Goal: Task Accomplishment & Management: Use online tool/utility

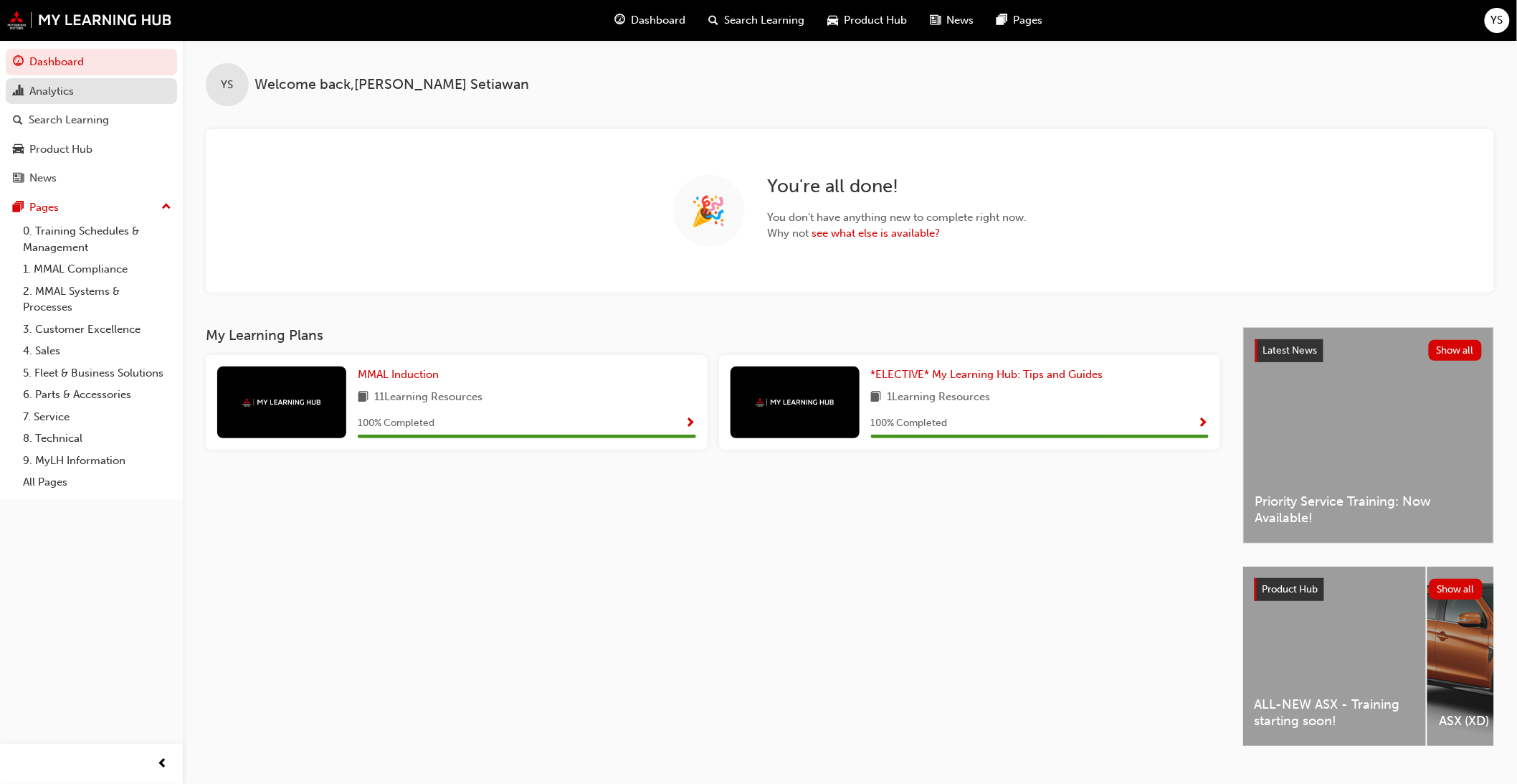
click at [61, 103] on link "Analytics" at bounding box center [92, 91] width 171 height 27
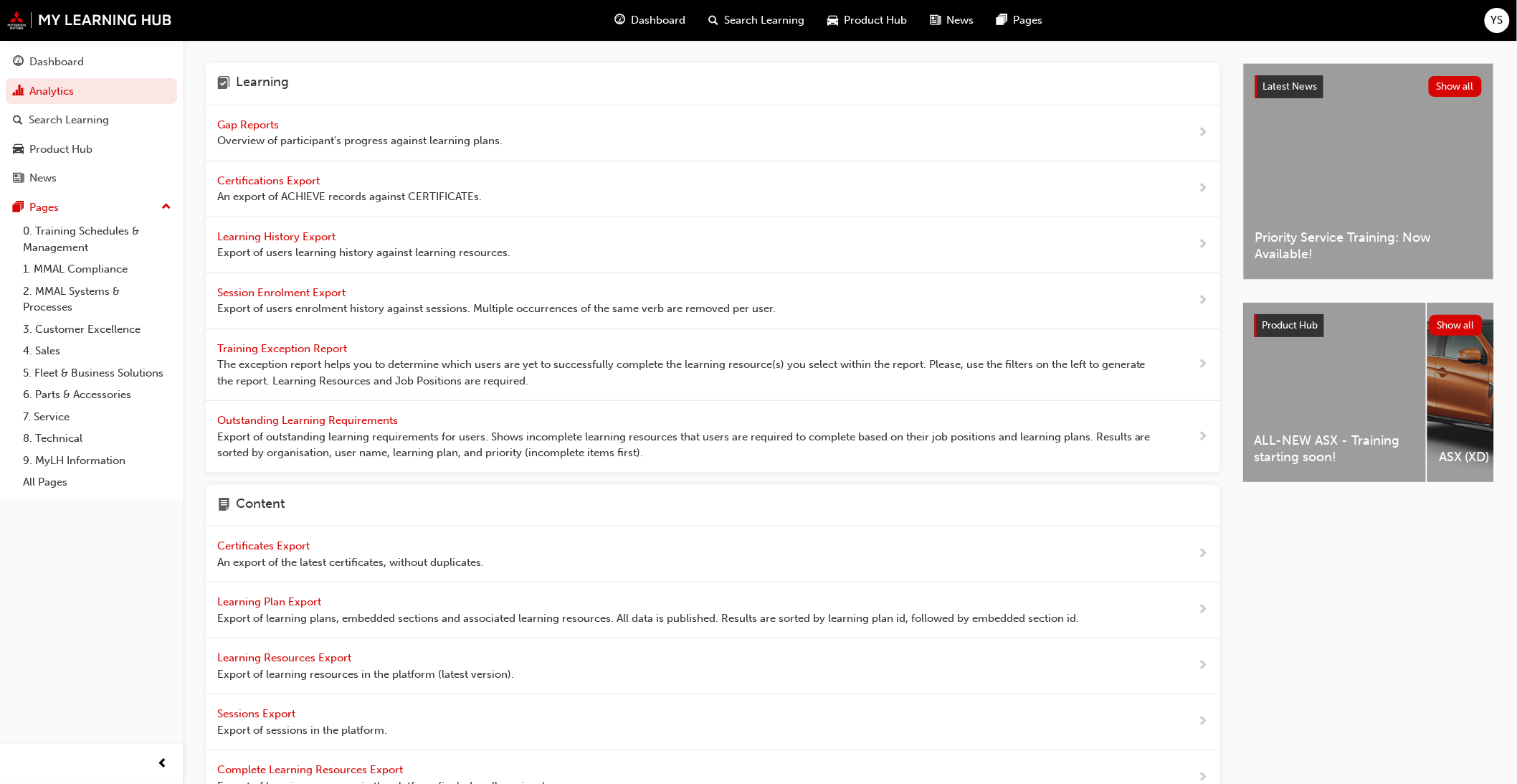
click at [245, 122] on span "Gap Reports" at bounding box center [249, 124] width 65 height 13
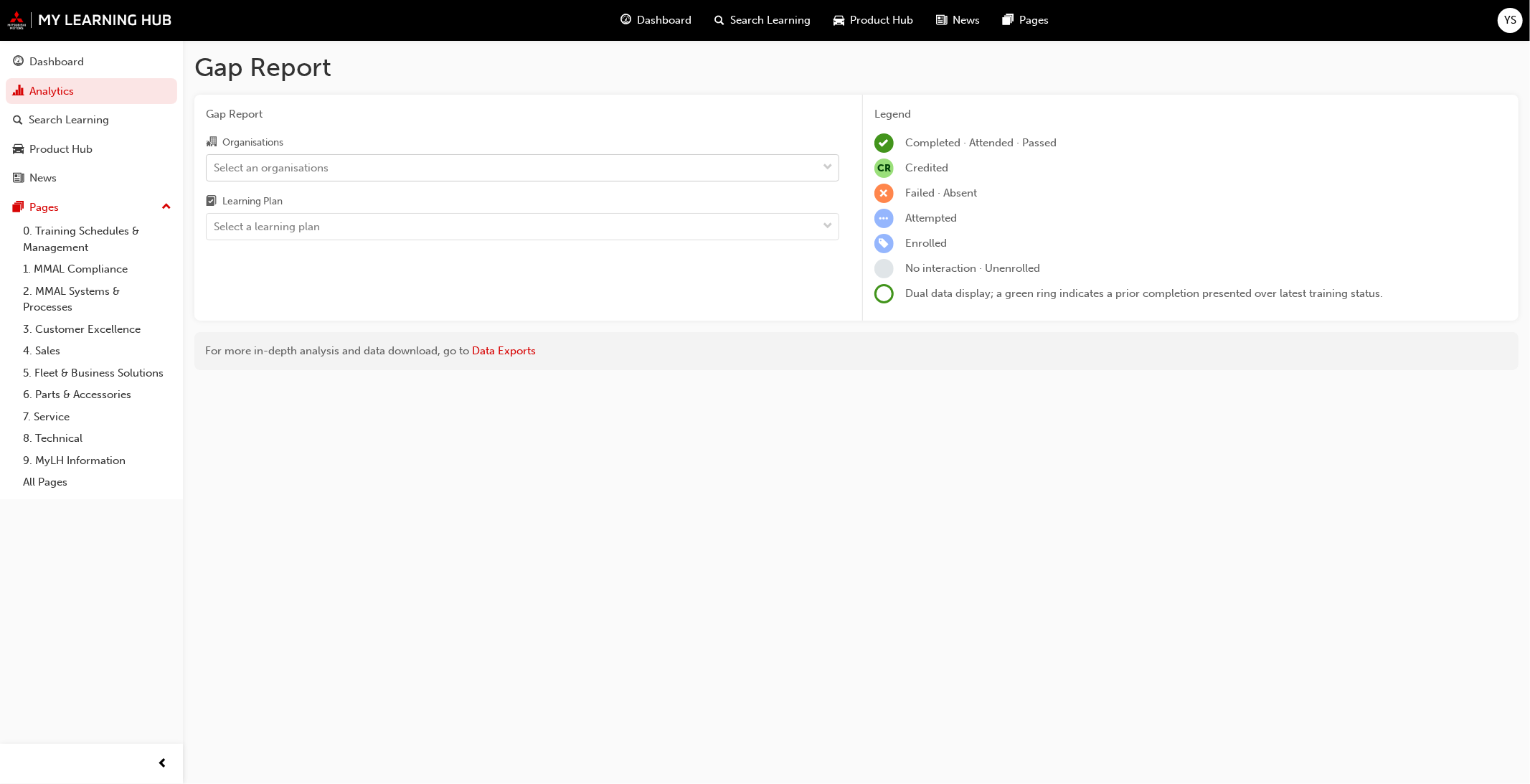
click at [300, 169] on div "Select an organisations" at bounding box center [271, 167] width 115 height 16
click at [215, 169] on input "Organisations Select an organisations" at bounding box center [214, 167] width 2 height 12
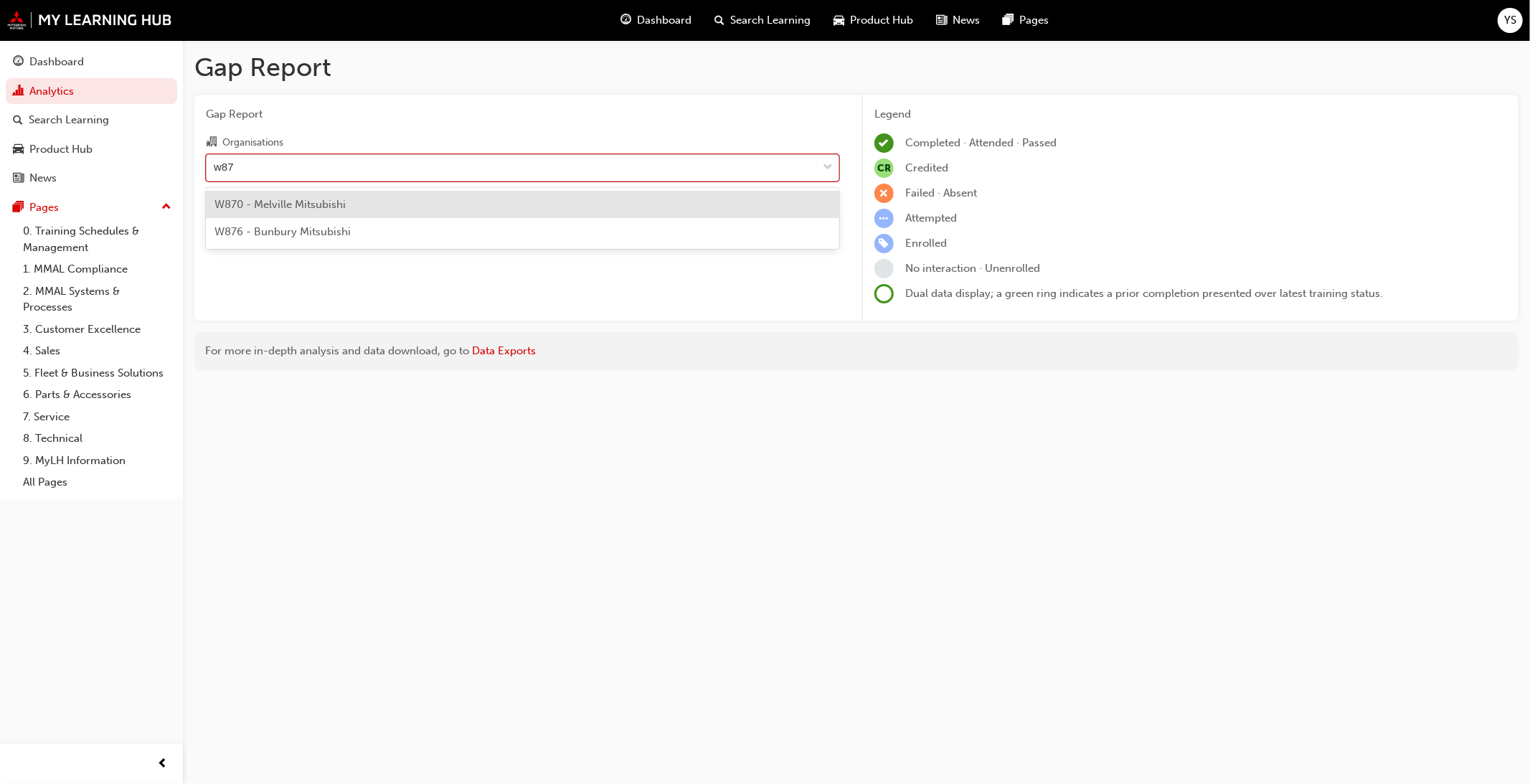
type input "w870"
click at [318, 204] on span "W870 - Melville Mitsubishi" at bounding box center [280, 204] width 131 height 13
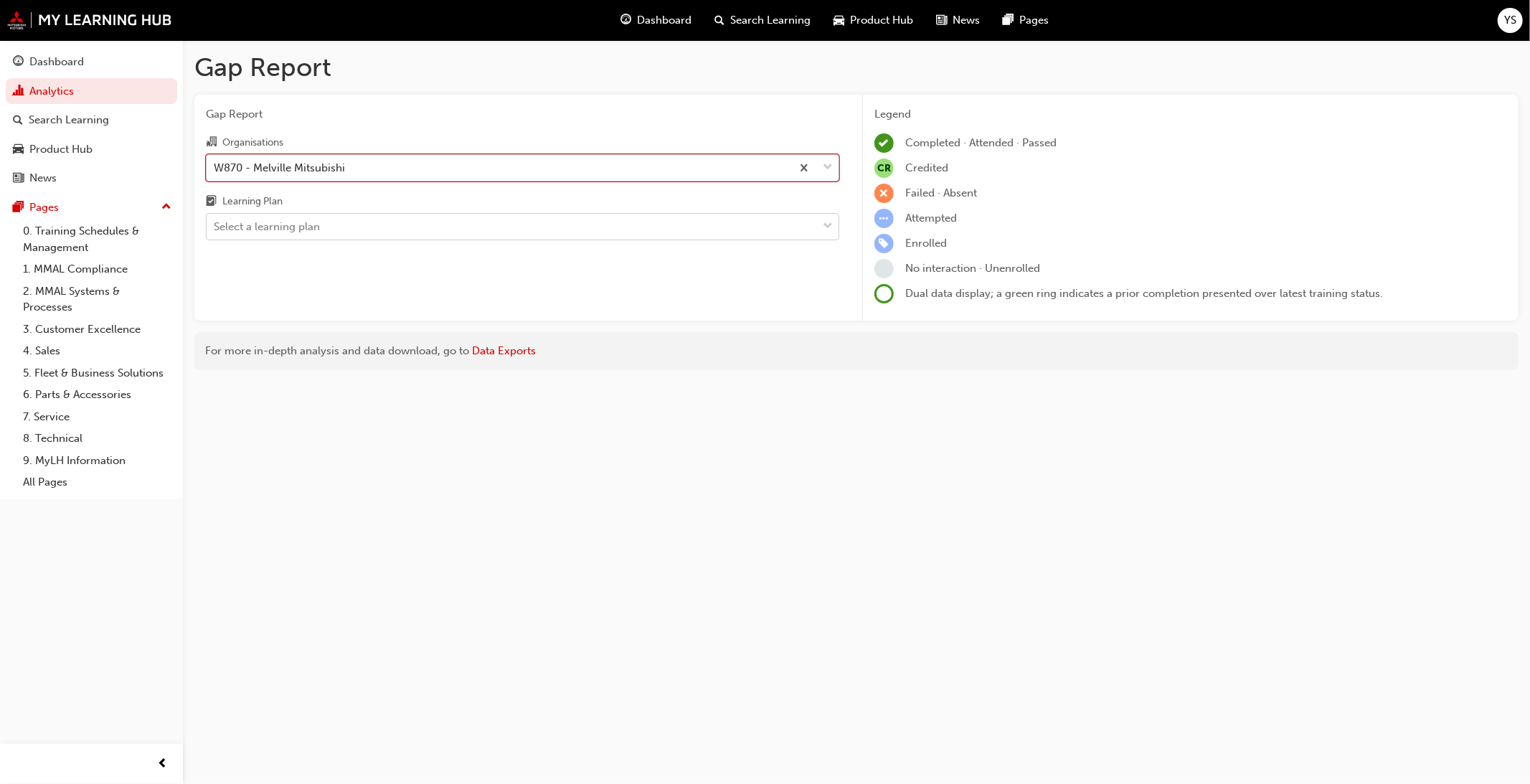
click at [323, 225] on div "Select a learning plan" at bounding box center [512, 226] width 611 height 25
click at [215, 225] on input "Learning Plan Select a learning plan" at bounding box center [214, 226] width 2 height 12
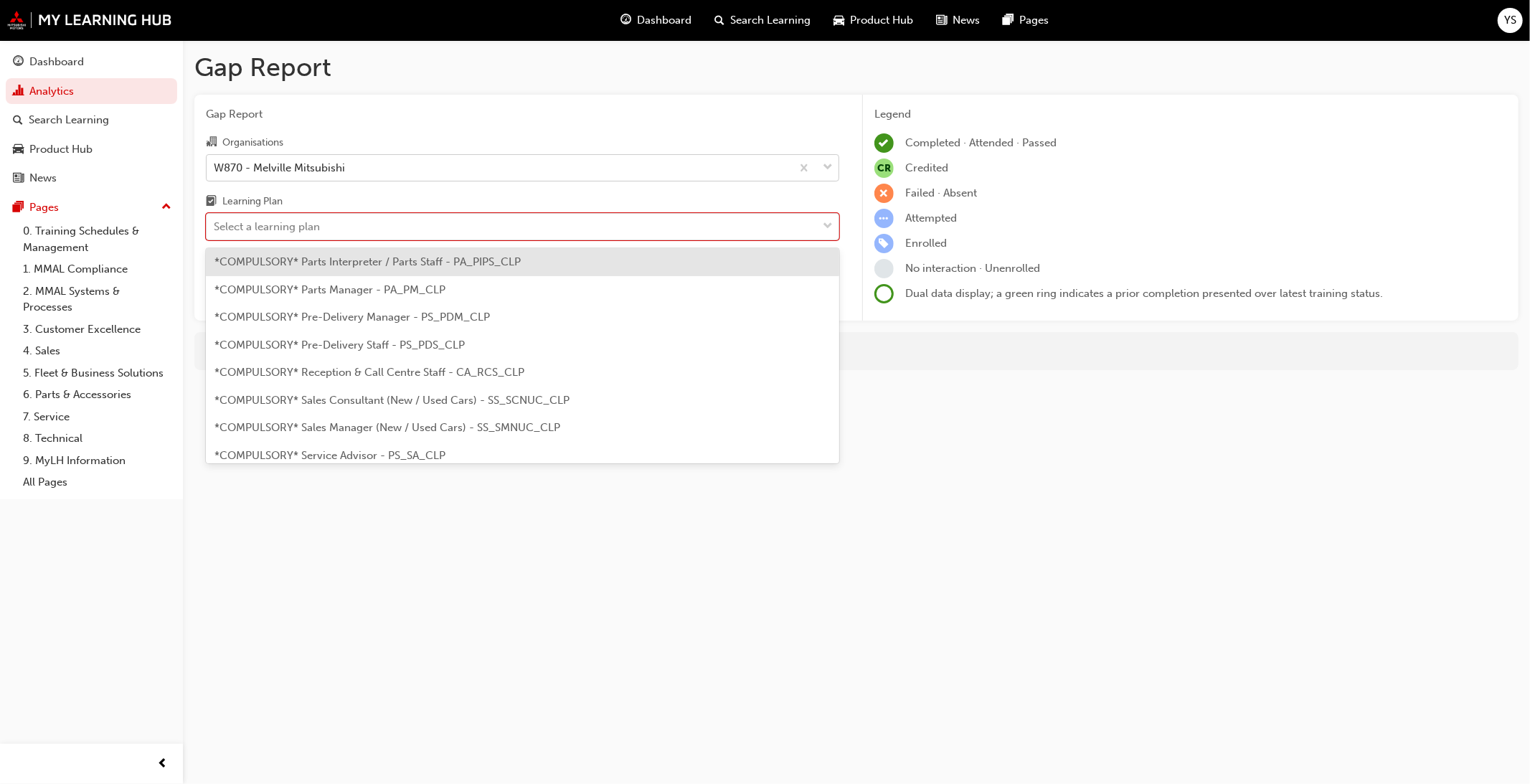
scroll to position [318, 0]
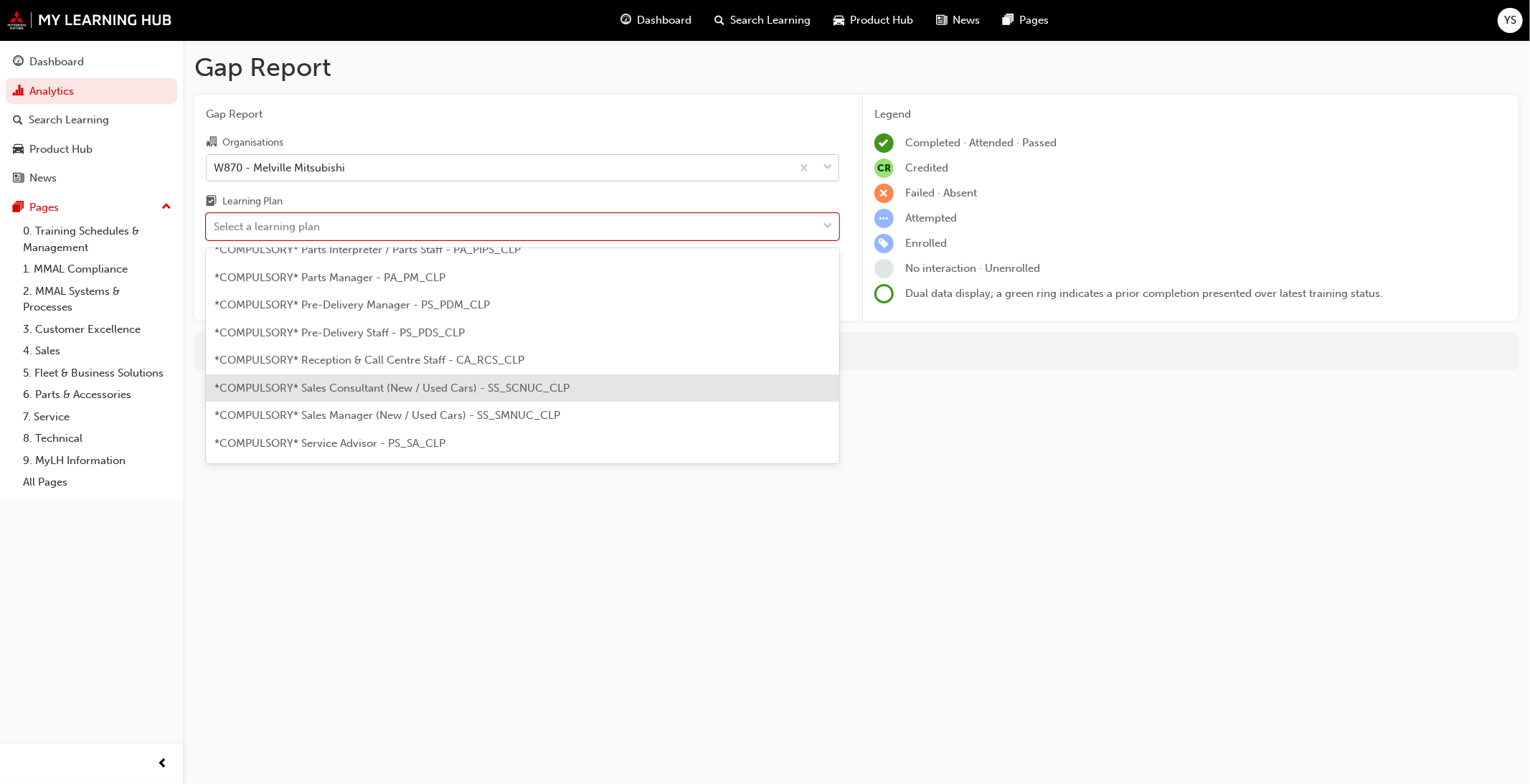
click at [381, 396] on div "*COMPULSORY* Sales Consultant (New / Used Cars) - SS_SCNUC_CLP" at bounding box center [522, 388] width 633 height 28
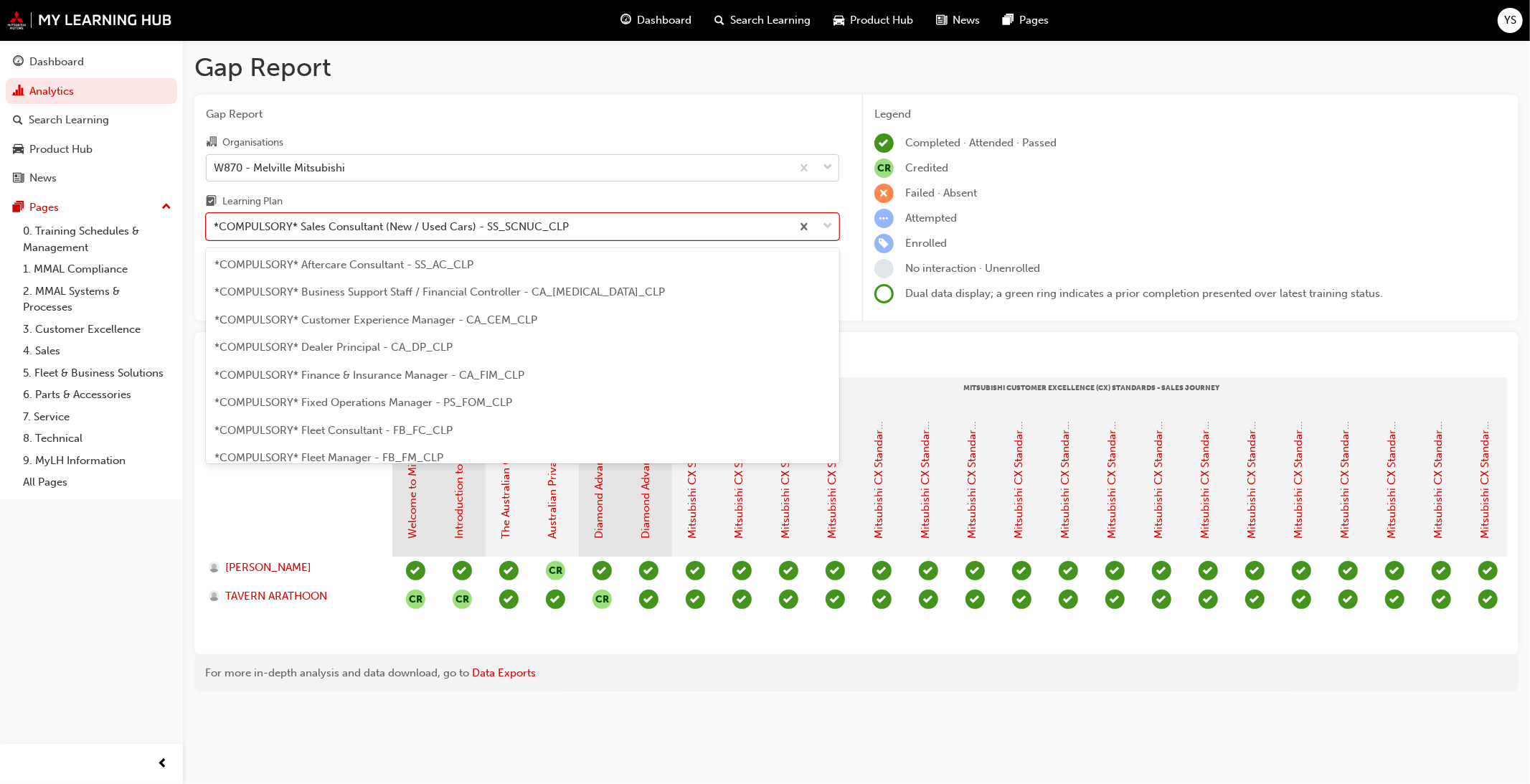
click at [460, 234] on div "*COMPULSORY* Sales Consultant (New / Used Cars) - SS_SCNUC_CLP" at bounding box center [391, 226] width 355 height 16
click at [215, 233] on input "Learning Plan option *COMPULSORY* Sales Consultant (New / Used Cars) - SS_SCNUC…" at bounding box center [214, 226] width 2 height 12
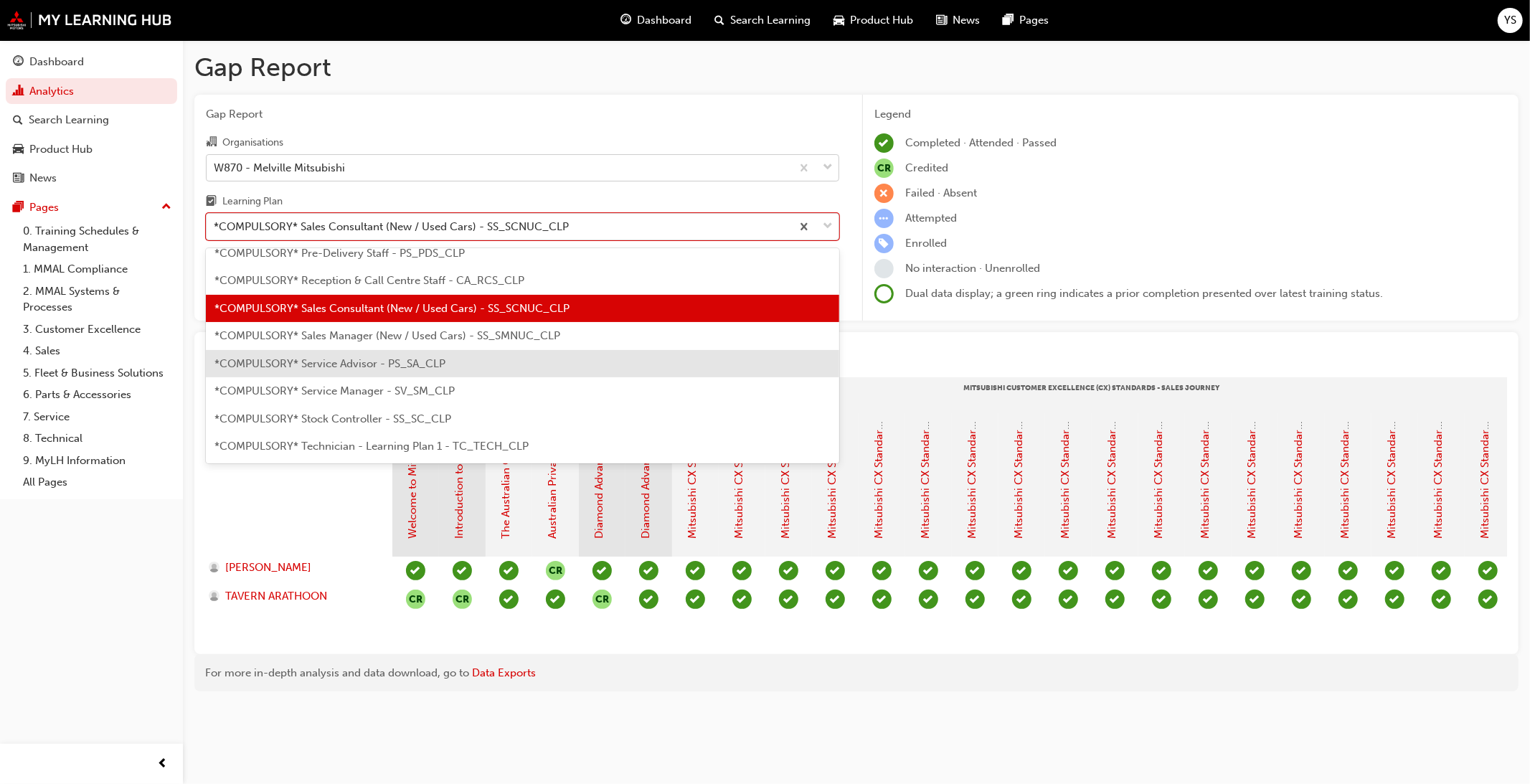
scroll to position [425, 0]
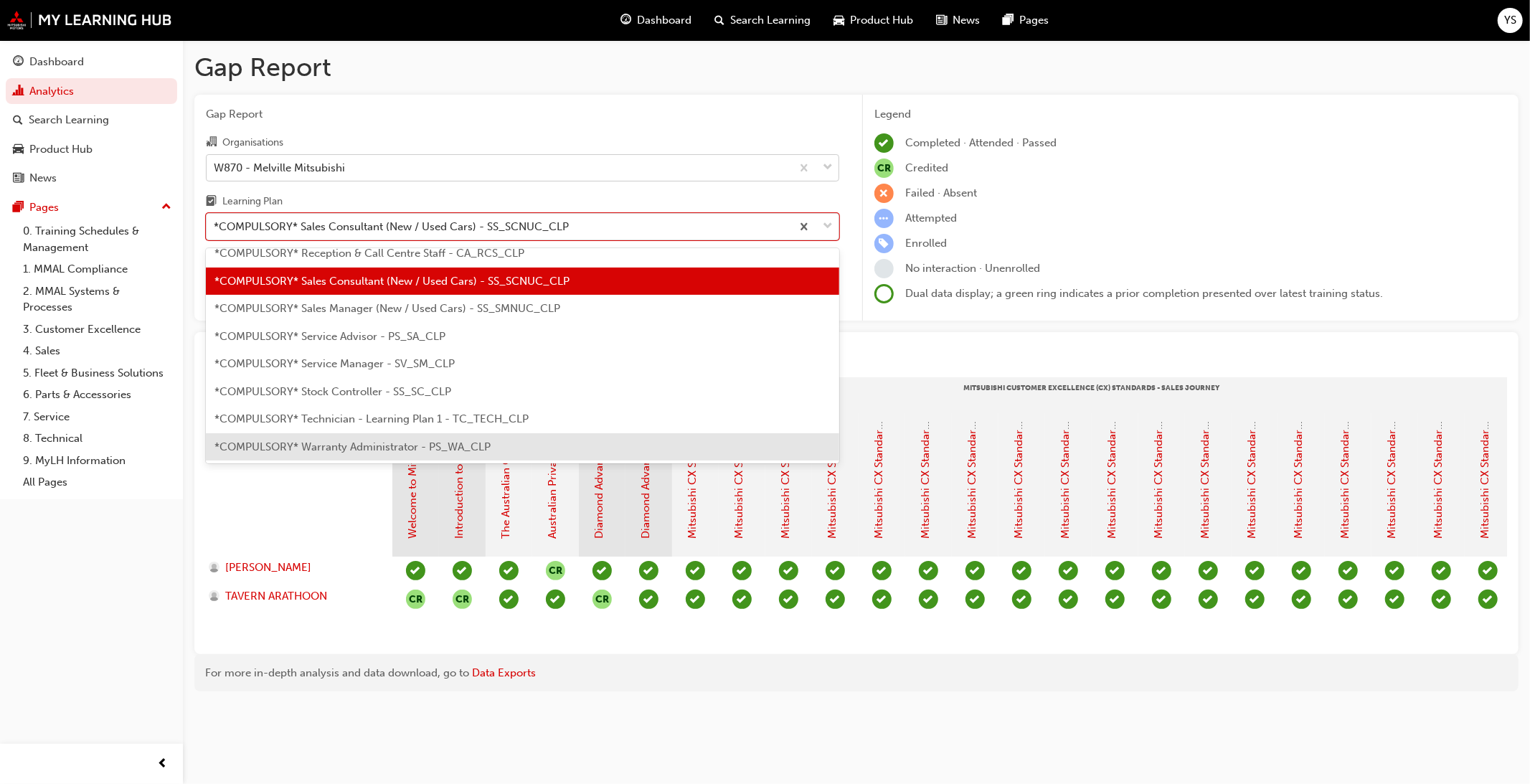
click at [425, 449] on span "*COMPULSORY* Warranty Administrator - PS_WA_CLP" at bounding box center [352, 446] width 276 height 13
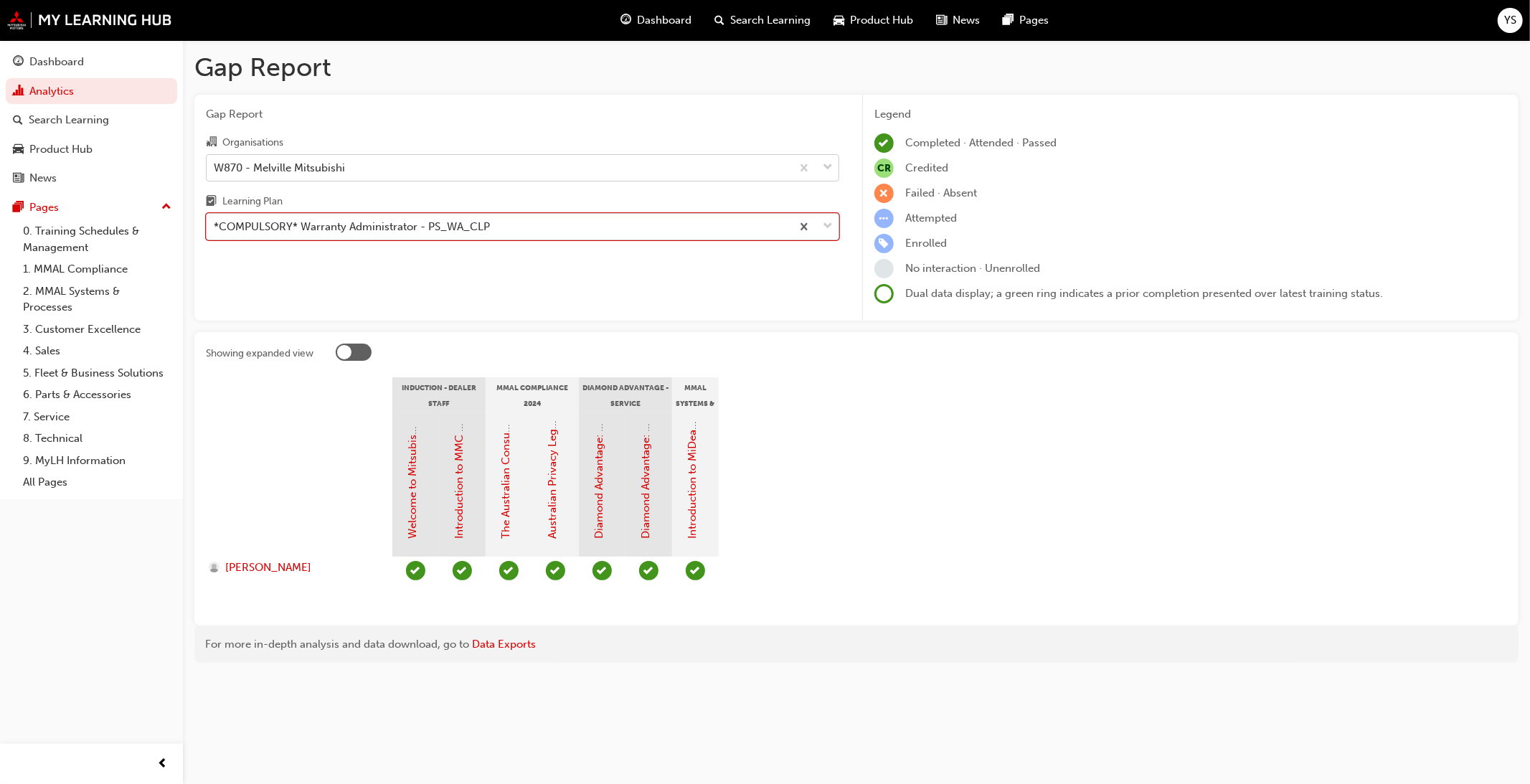
click at [529, 234] on div "*COMPULSORY* Warranty Administrator - PS_WA_CLP" at bounding box center [499, 226] width 585 height 25
click at [215, 233] on input "Learning Plan option *COMPULSORY* Warranty Administrator - PS_WA_CLP, selected.…" at bounding box center [214, 226] width 2 height 12
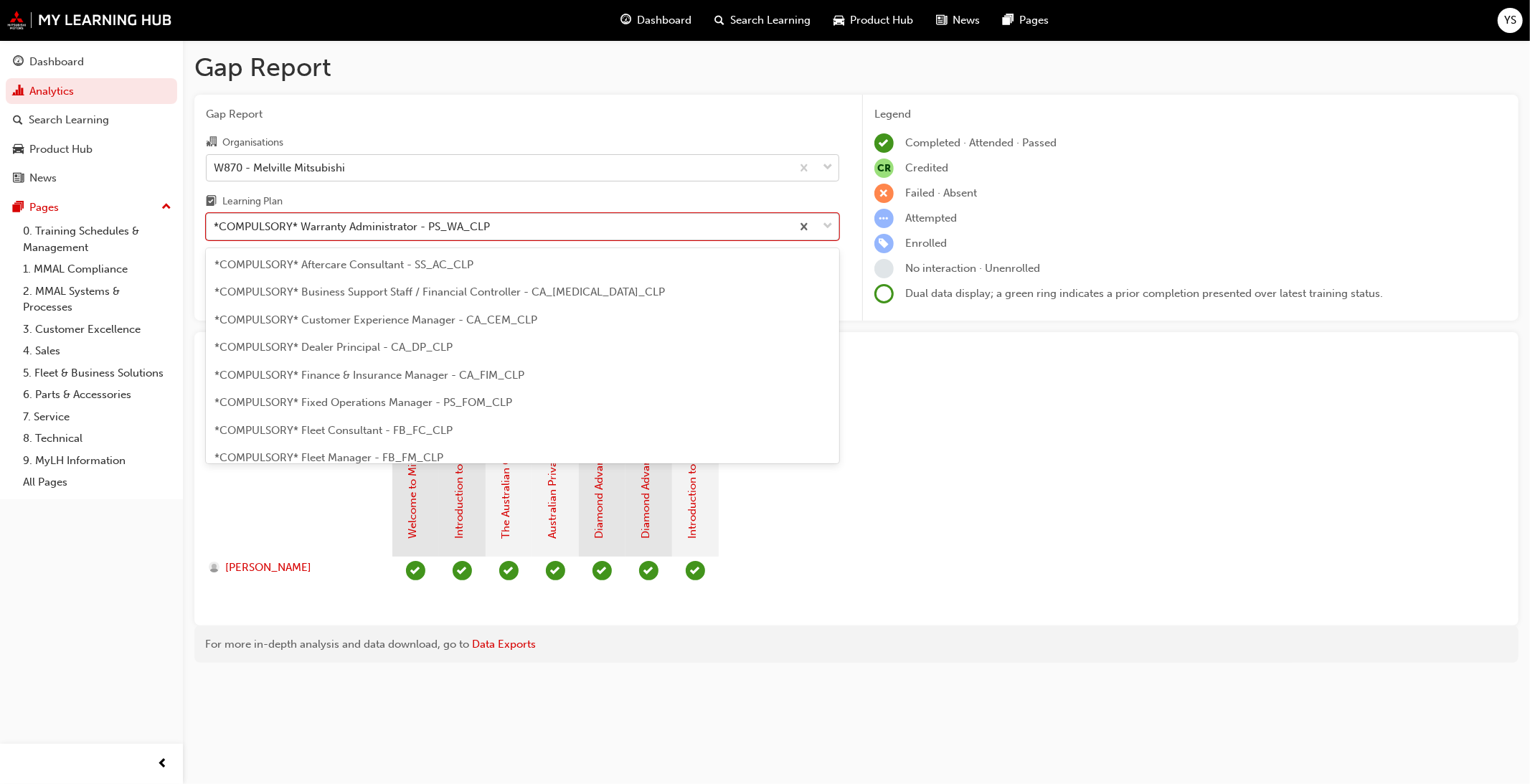
scroll to position [430, 0]
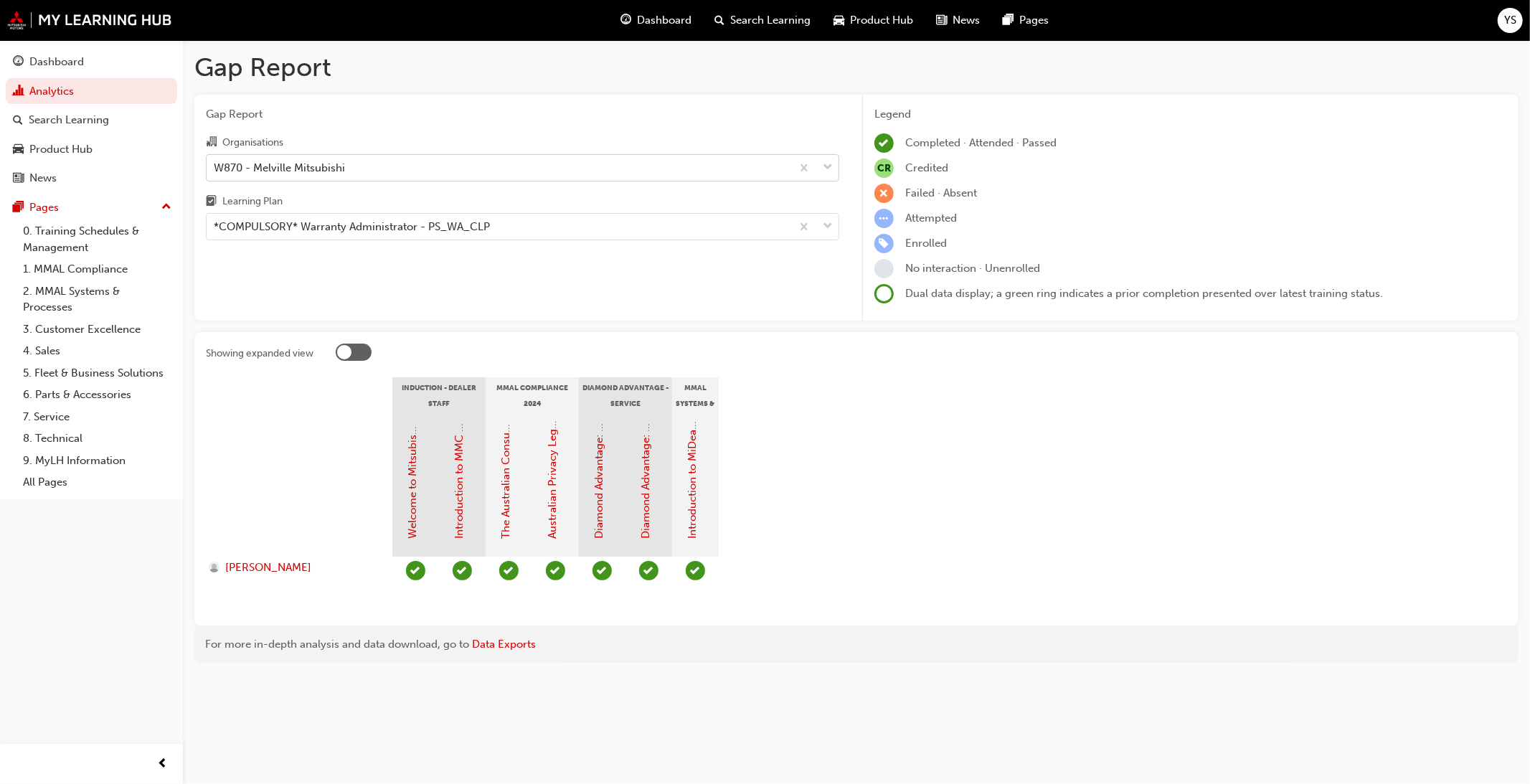
click at [933, 416] on section "Induction - Dealer Staff MMAL Compliance 2024 Diamond Advantage - Service MMAL …" at bounding box center [856, 495] width 1301 height 237
click at [357, 347] on div at bounding box center [353, 352] width 35 height 17
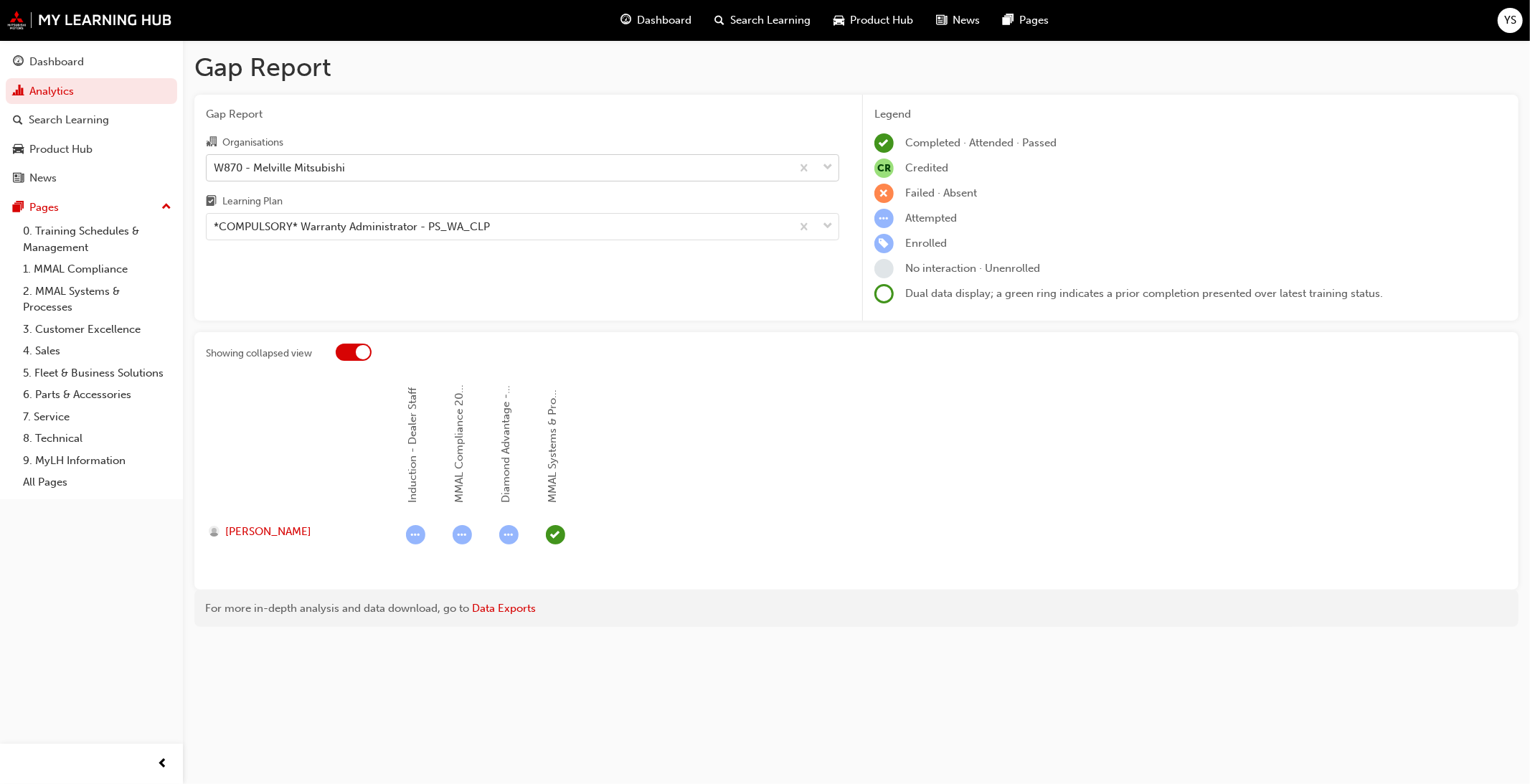
click at [355, 354] on div at bounding box center [362, 352] width 15 height 15
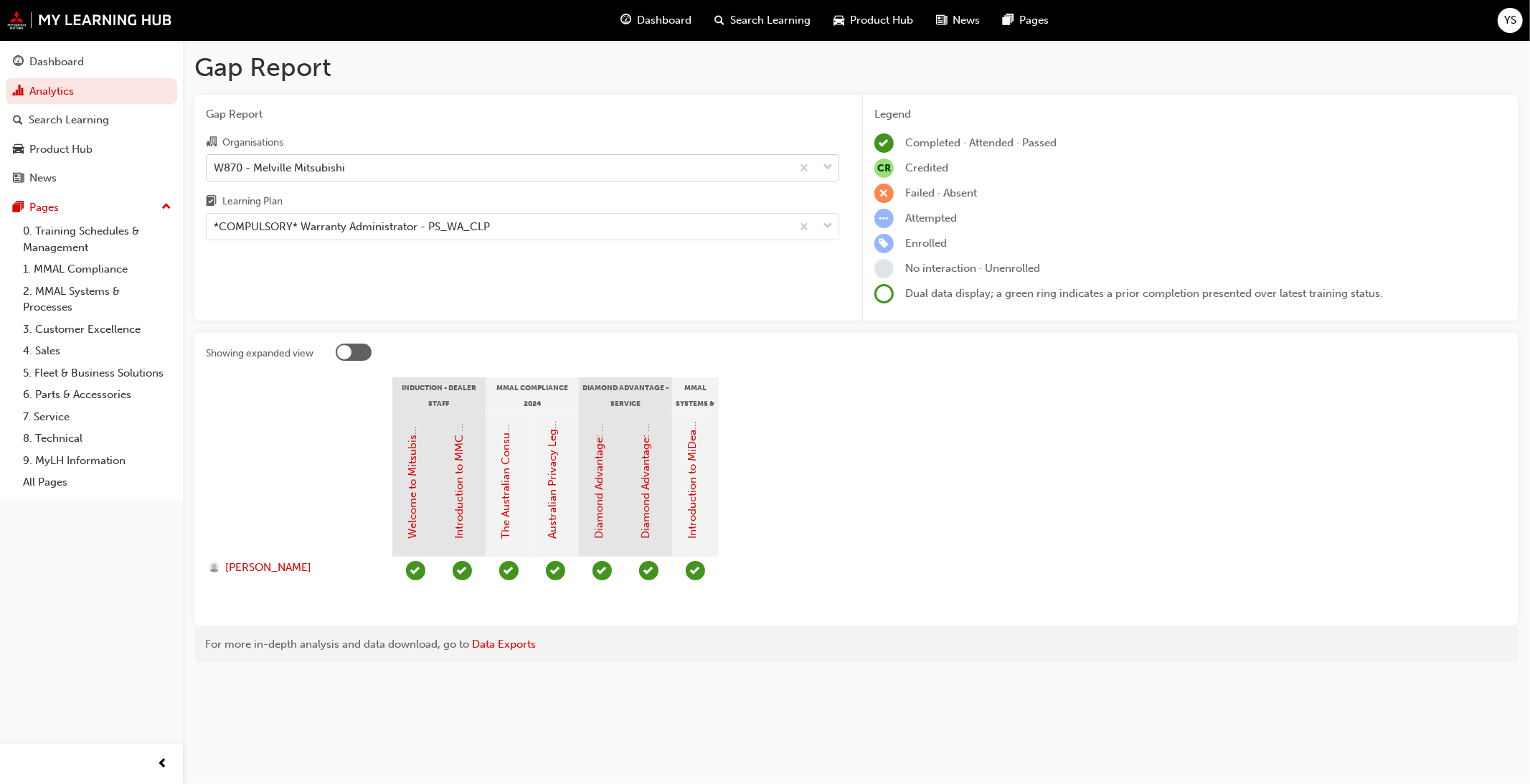
click at [354, 347] on div at bounding box center [353, 352] width 35 height 17
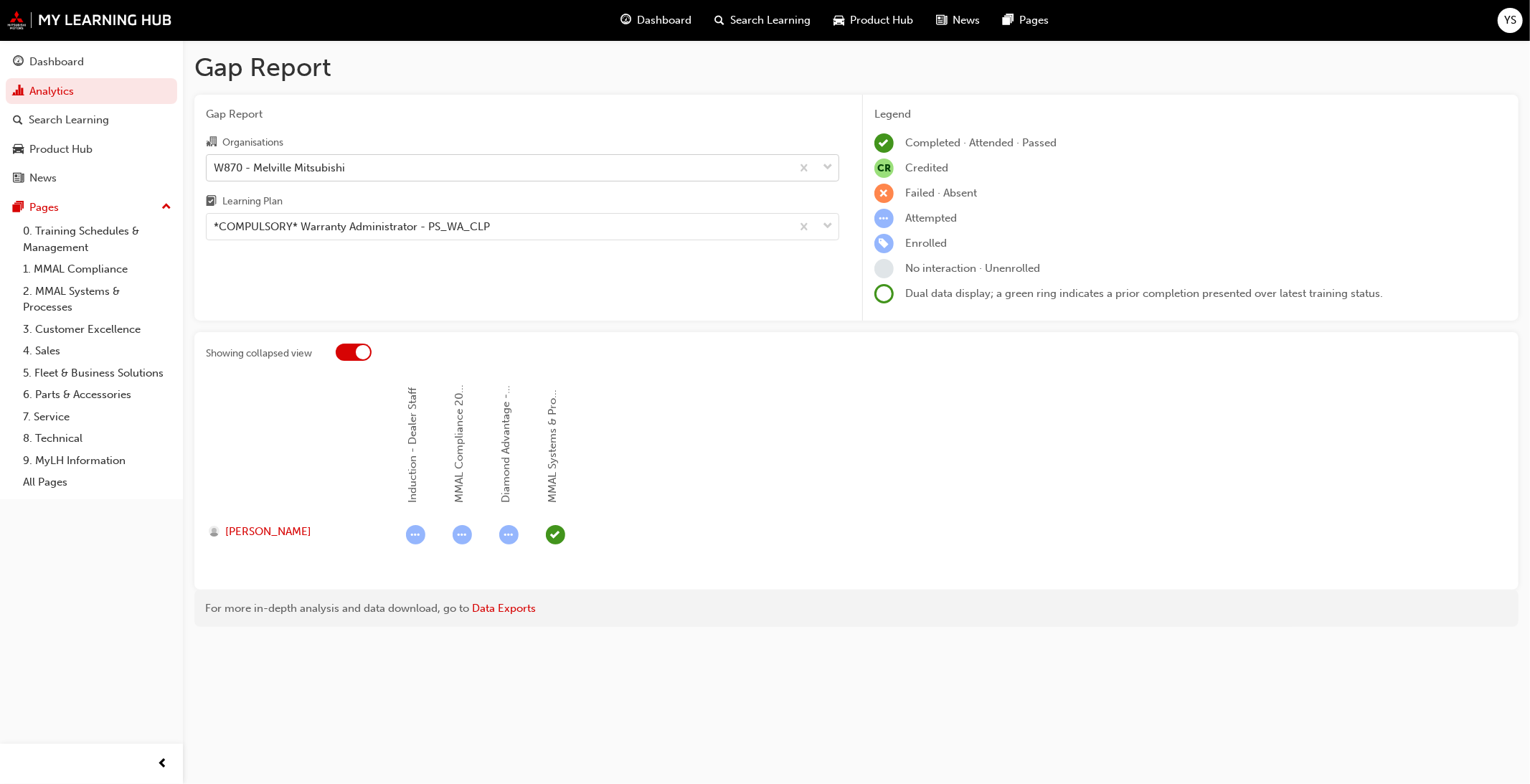
click at [417, 536] on span "learningRecordVerb_ATTEMPT-icon" at bounding box center [415, 534] width 19 height 19
click at [360, 353] on div at bounding box center [362, 352] width 15 height 15
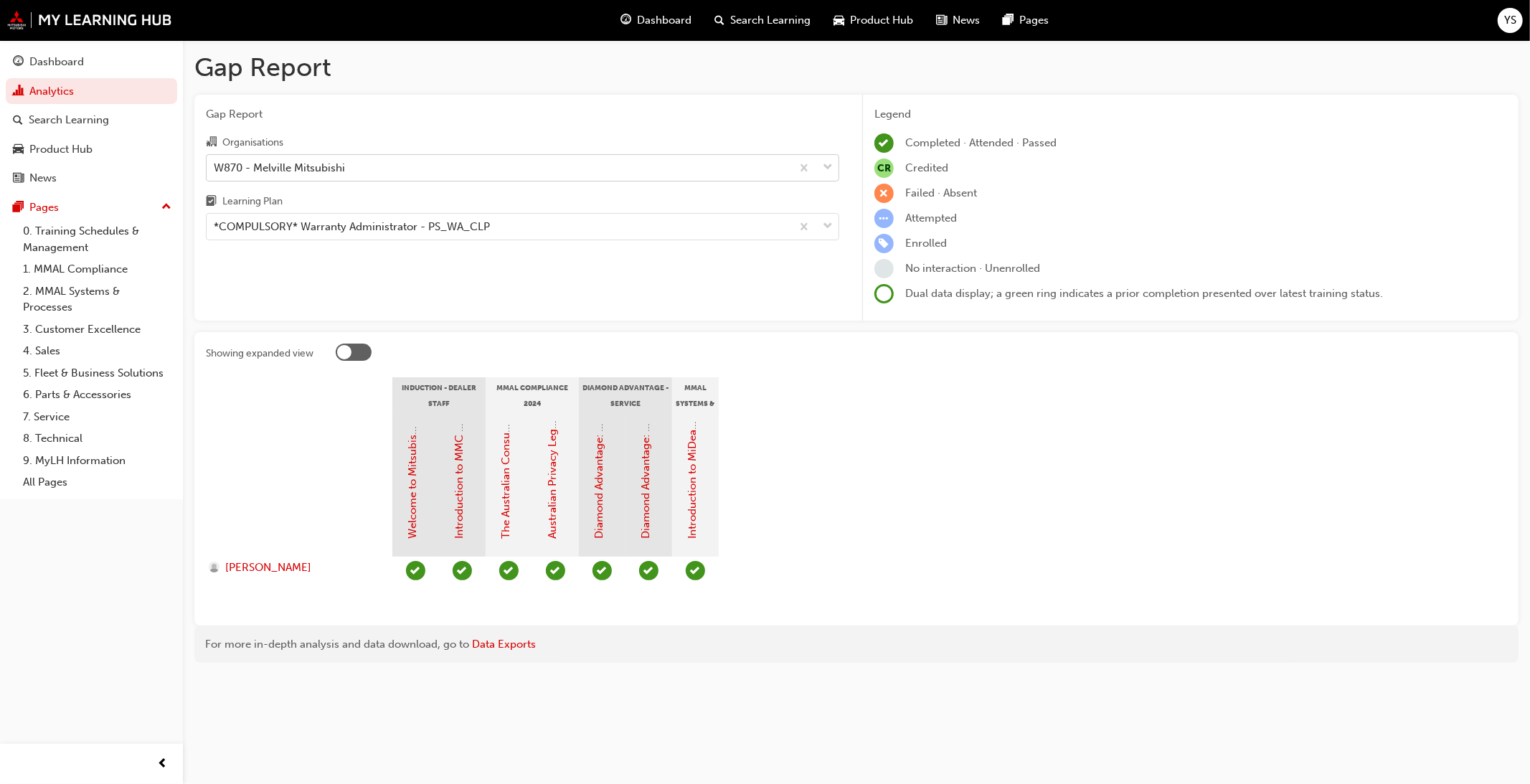
click at [347, 354] on div at bounding box center [344, 352] width 15 height 15
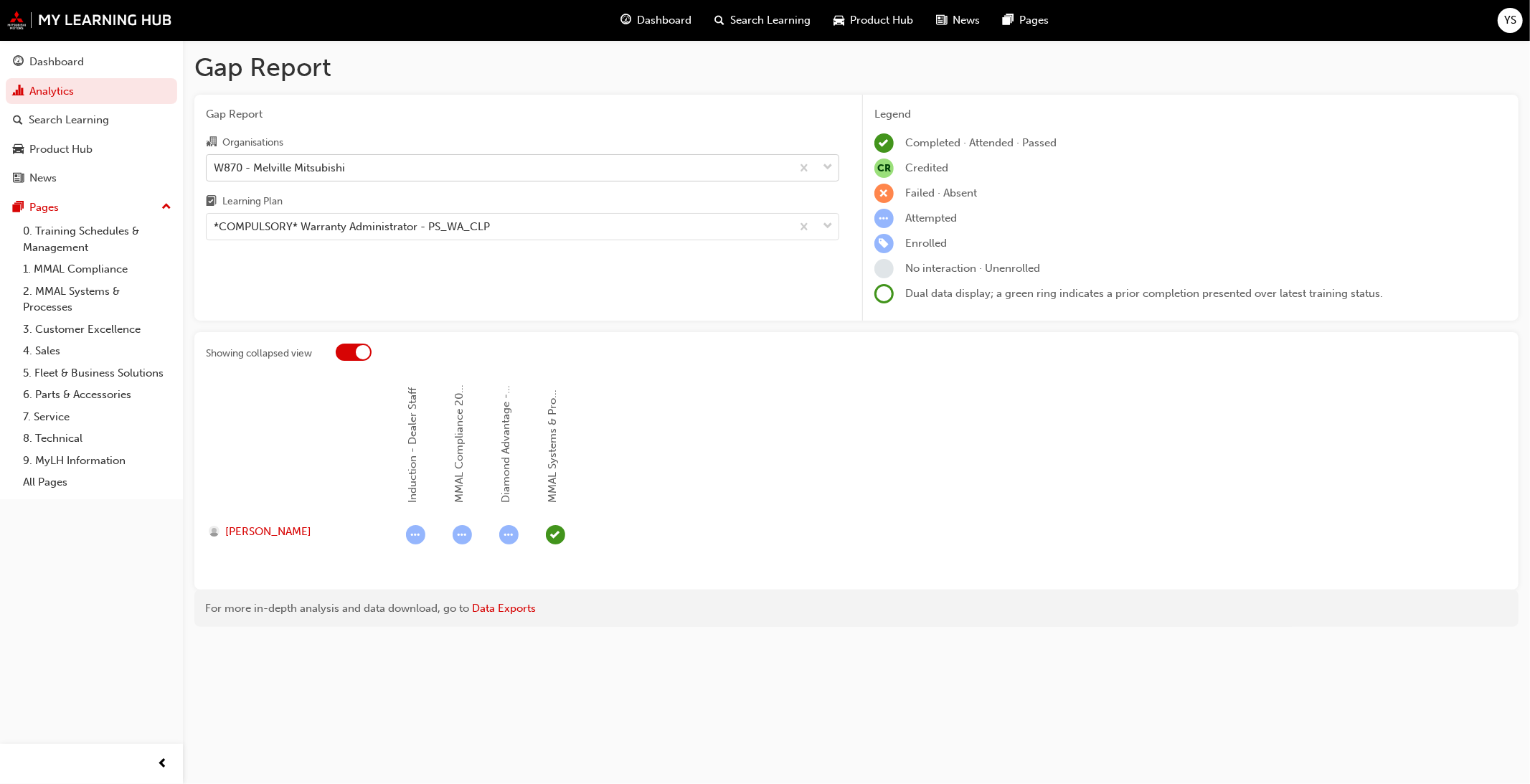
click at [355, 355] on div at bounding box center [353, 352] width 35 height 17
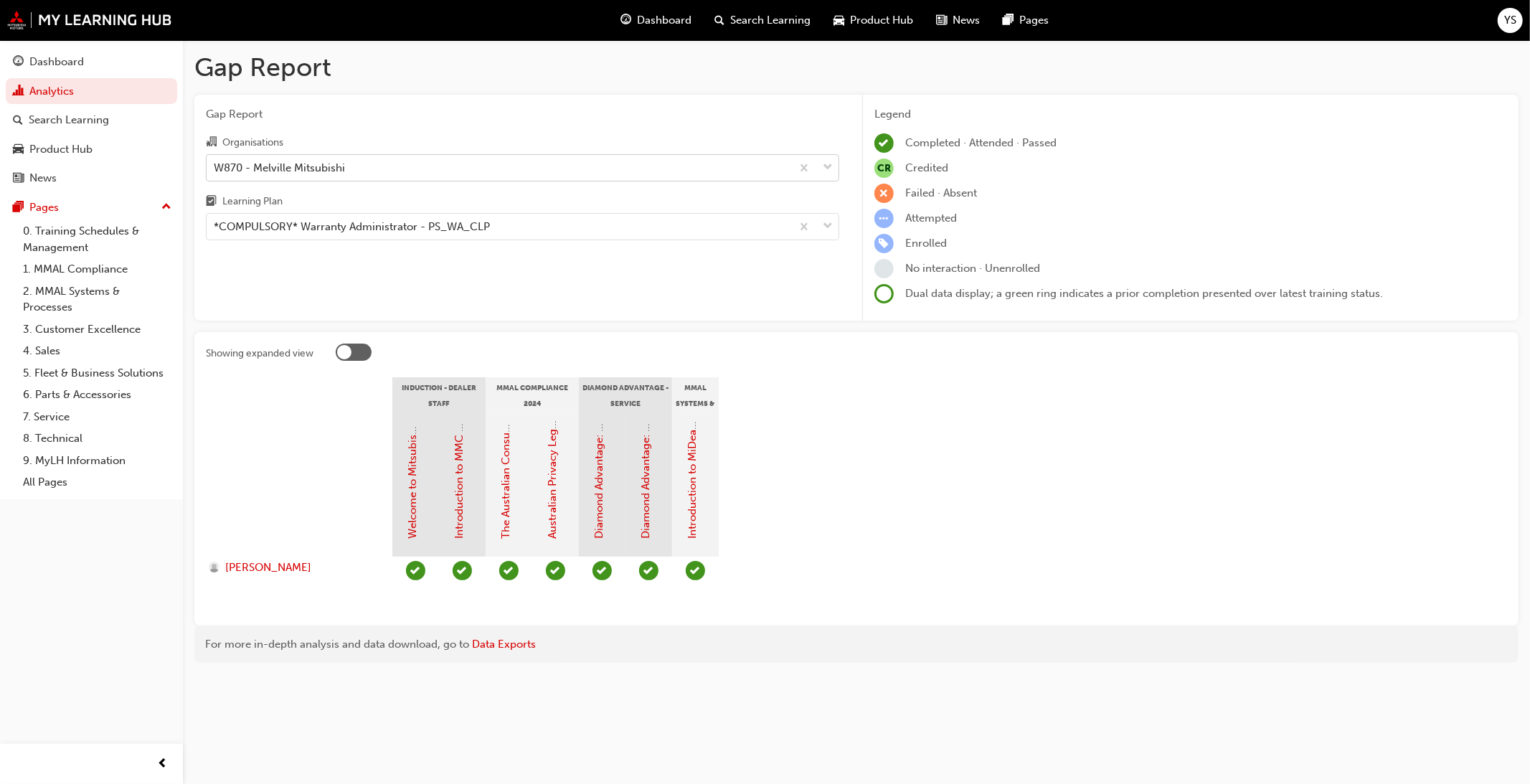
click at [345, 360] on div at bounding box center [353, 352] width 35 height 17
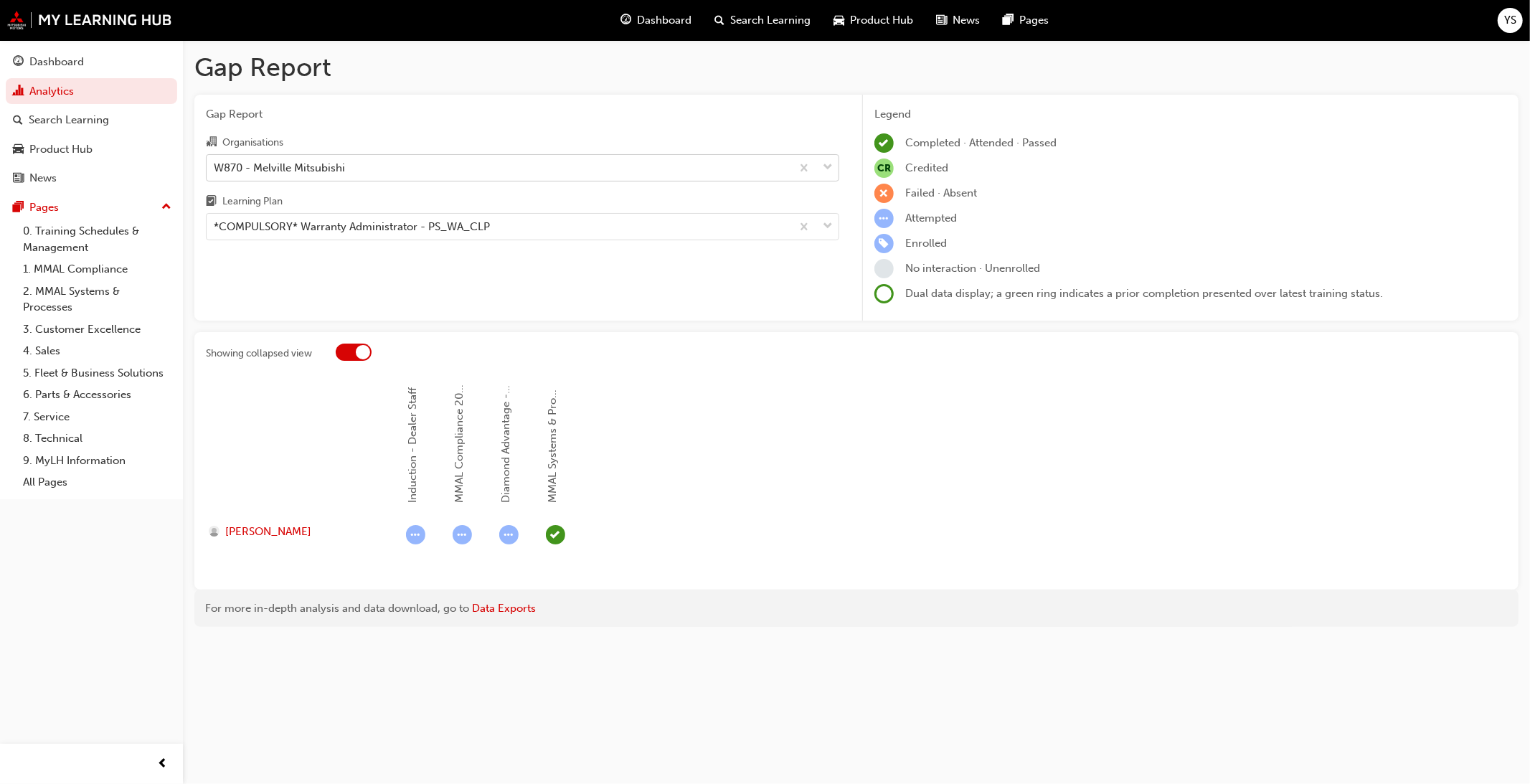
click at [352, 353] on div at bounding box center [353, 352] width 35 height 17
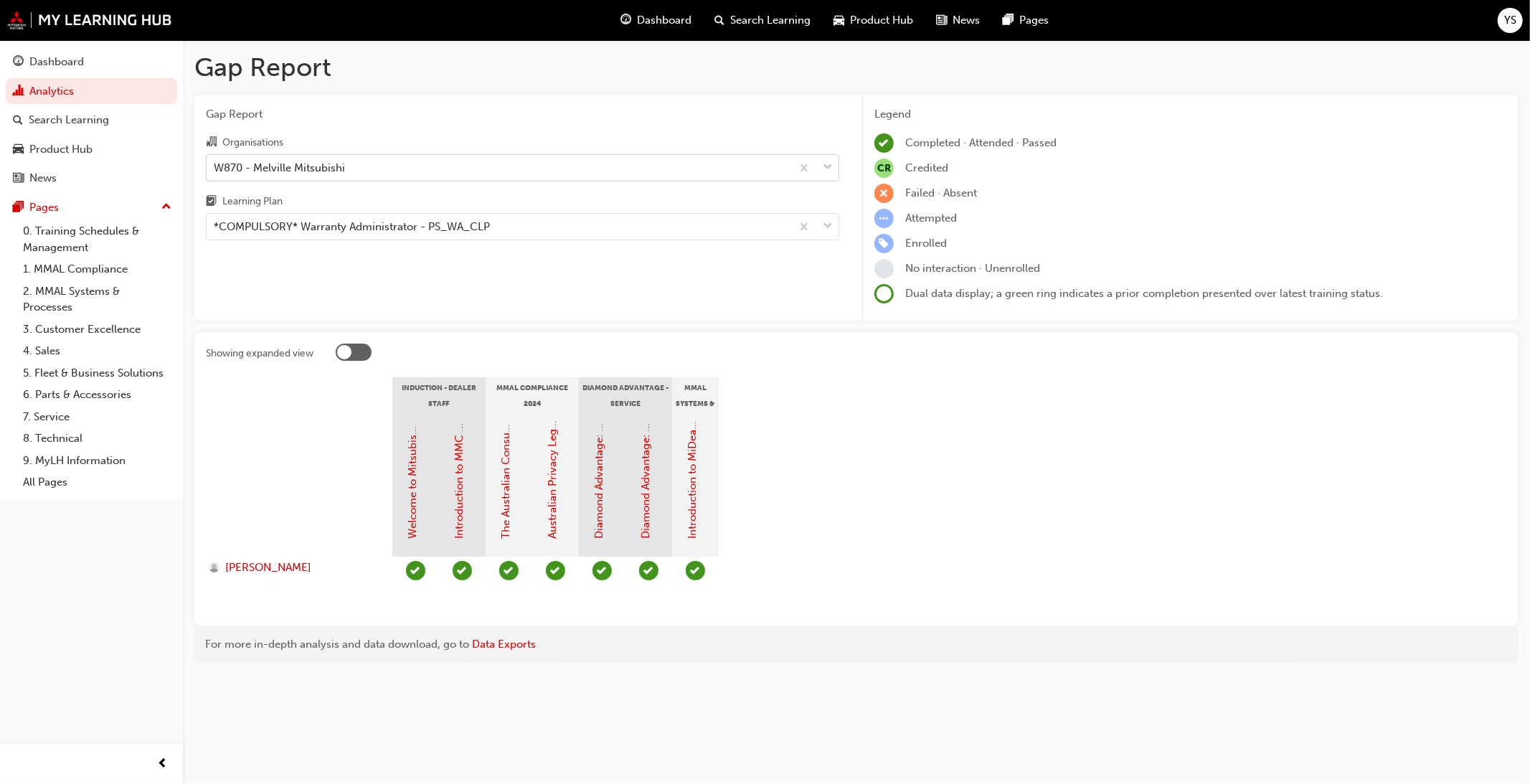
click at [355, 355] on div at bounding box center [353, 352] width 35 height 17
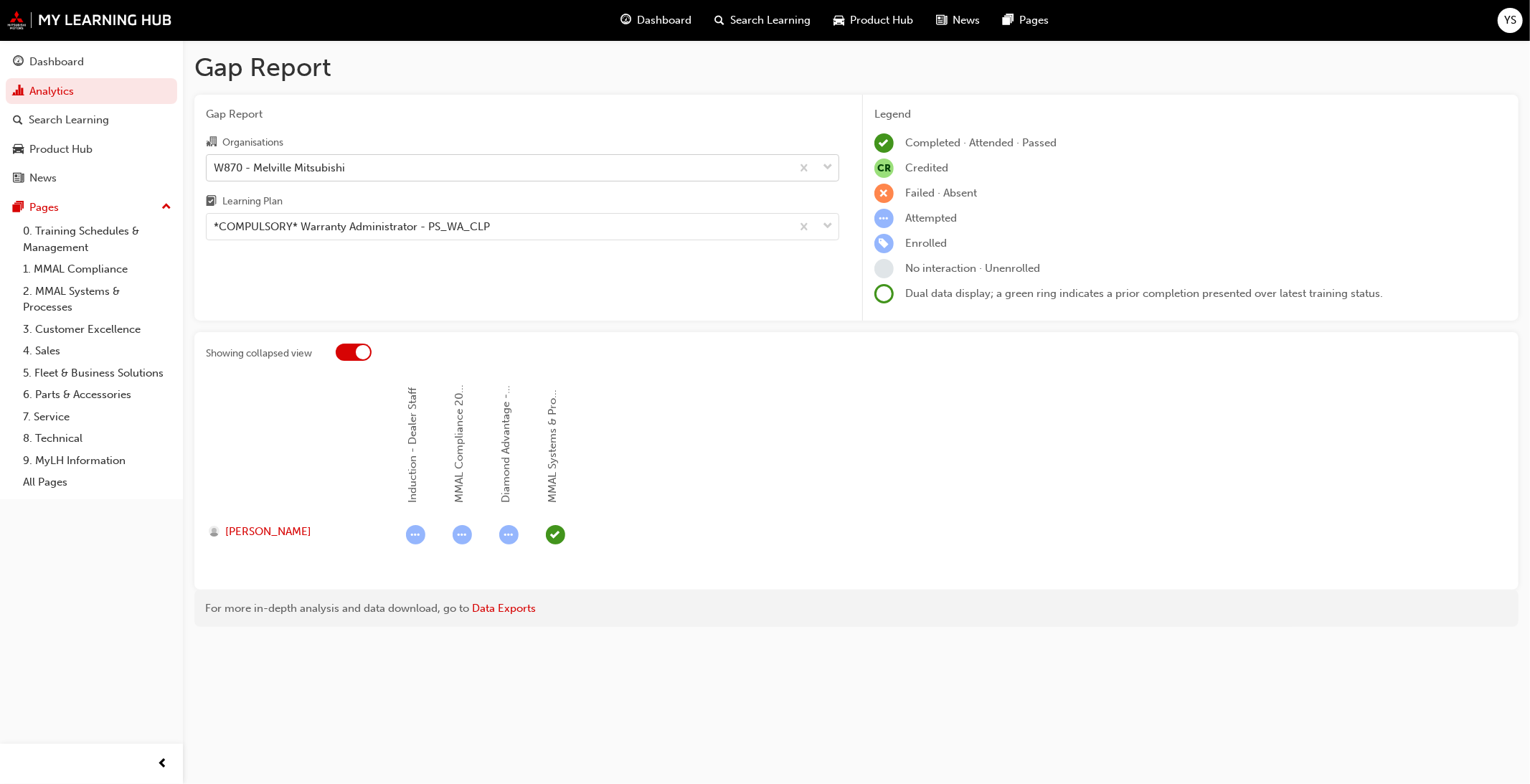
click at [355, 355] on div at bounding box center [362, 352] width 15 height 15
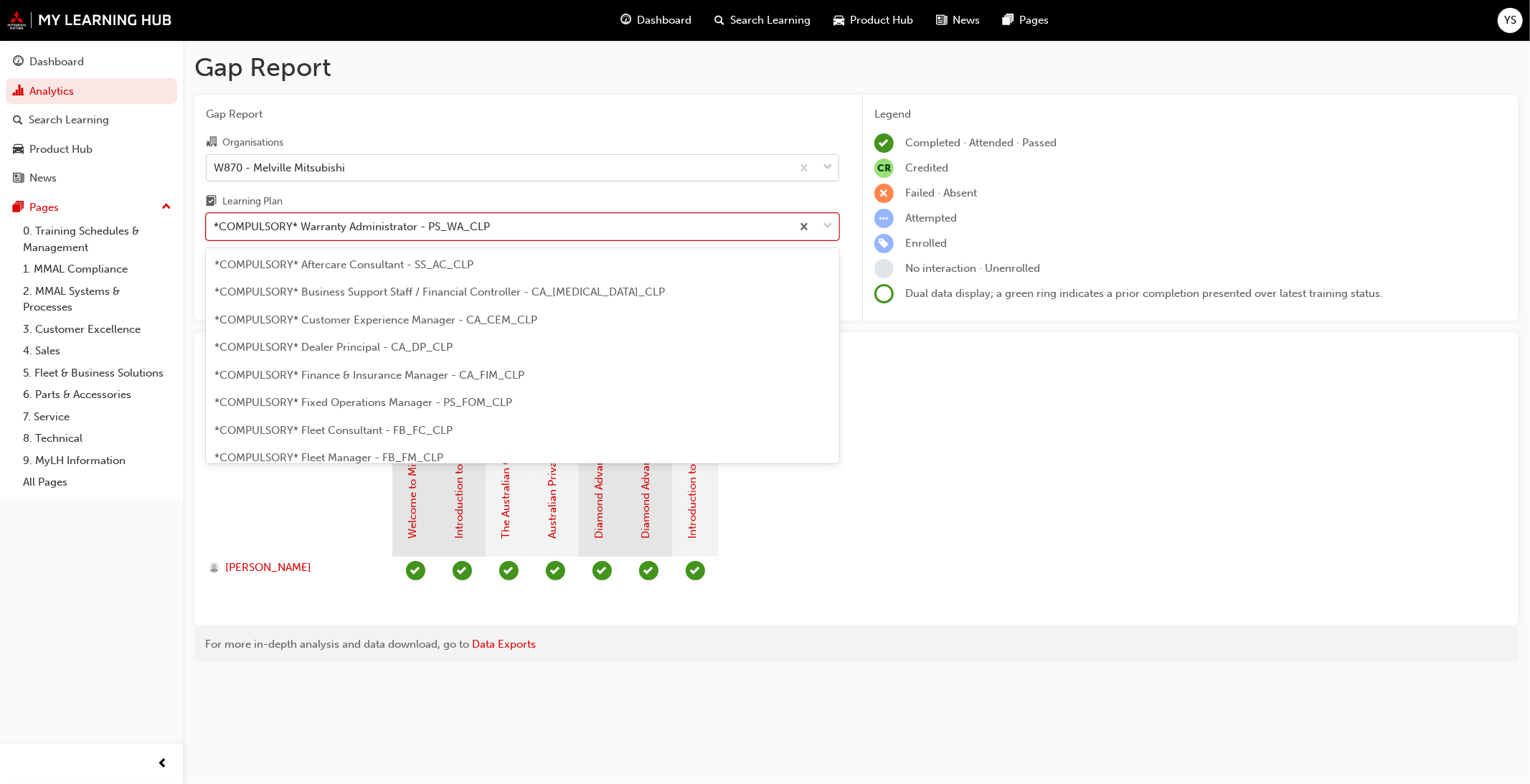
click at [629, 235] on div "*COMPULSORY* Warranty Administrator - PS_WA_CLP" at bounding box center [499, 226] width 585 height 25
click at [215, 233] on input "Learning Plan option *COMPULSORY* Warranty Administrator - PS_WA_CLP, selected.…" at bounding box center [214, 226] width 2 height 12
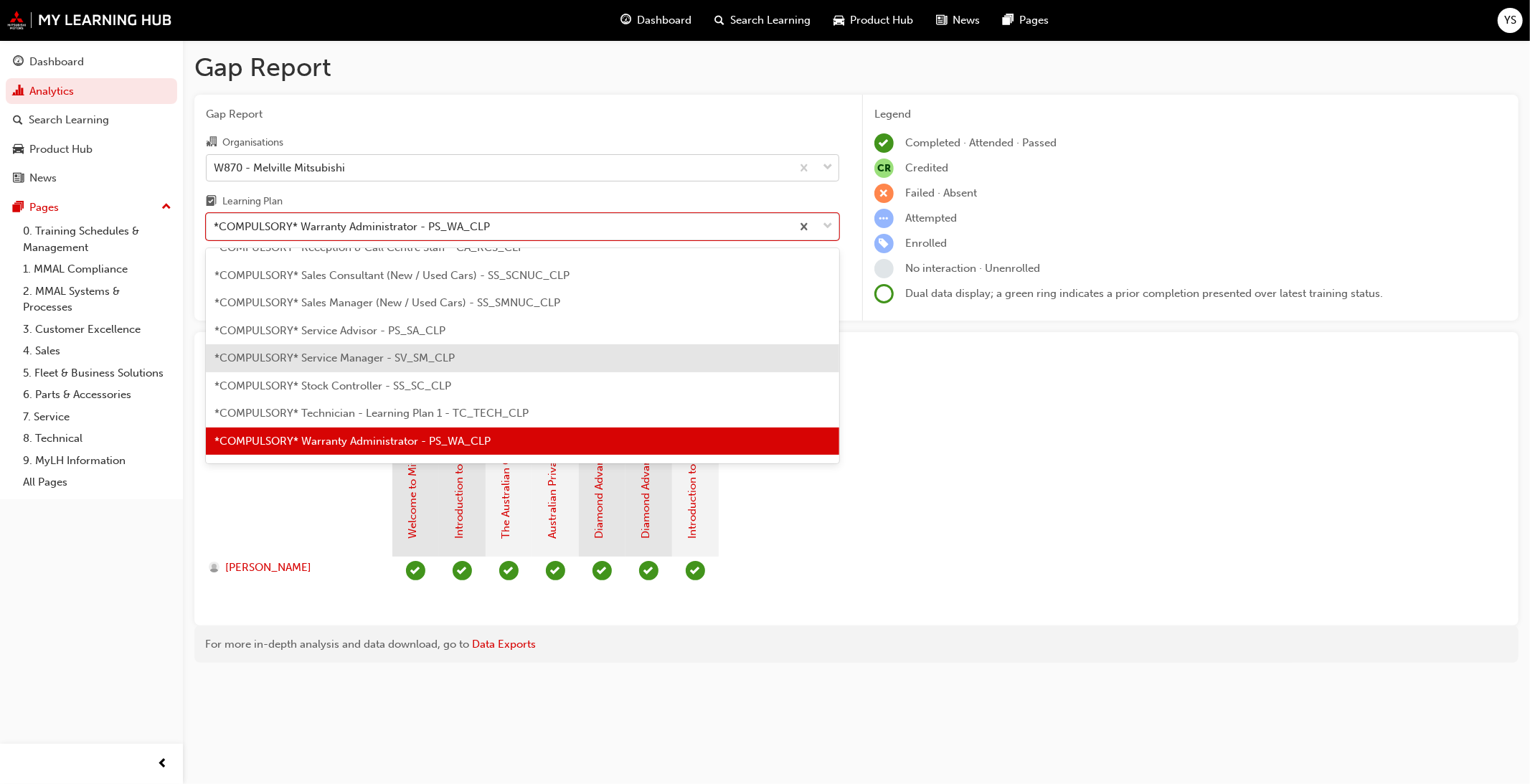
click at [1127, 380] on section "Induction - Dealer Staff MMAL Compliance 2024 Diamond Advantage - Service MMAL …" at bounding box center [856, 495] width 1301 height 237
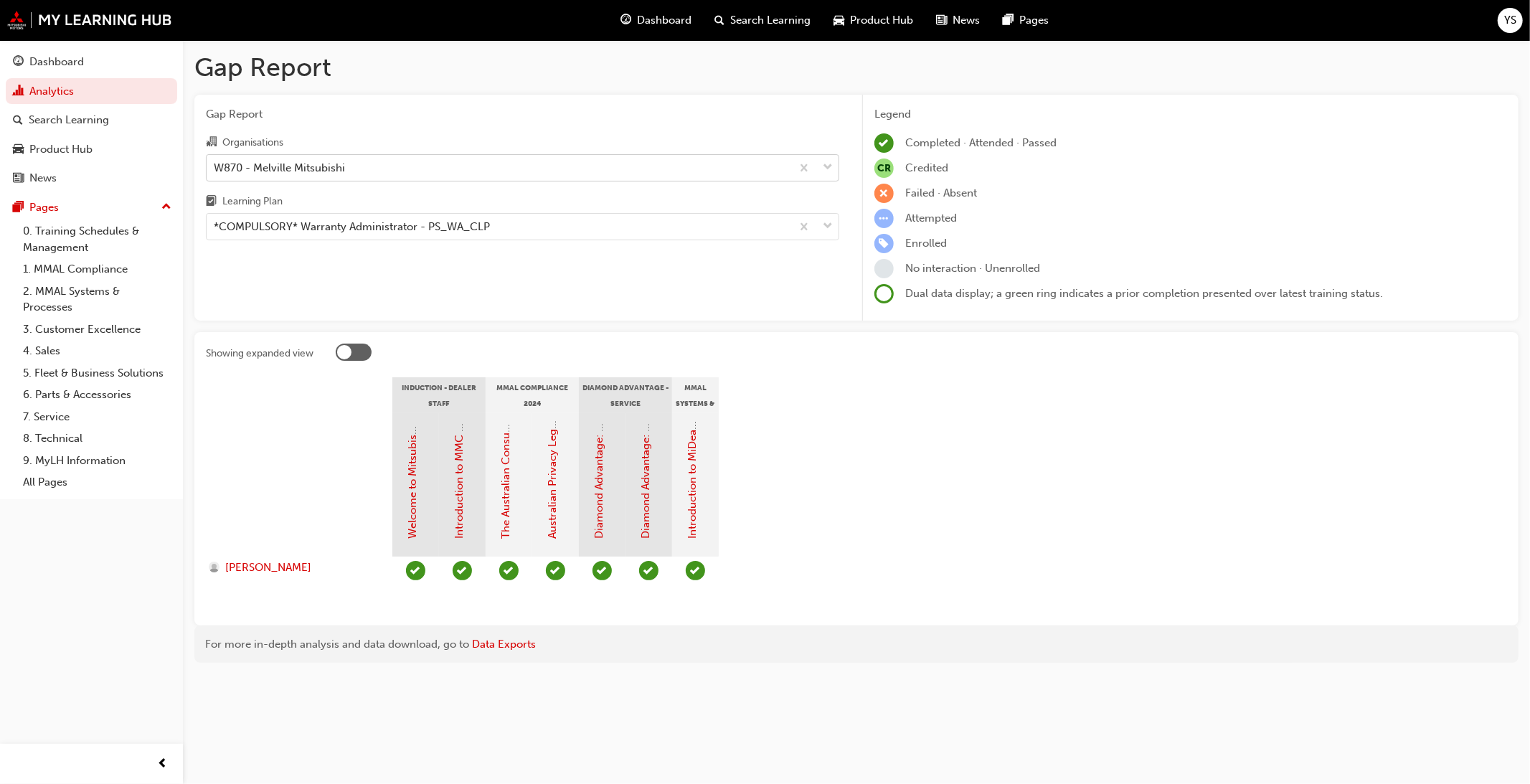
click at [350, 354] on div at bounding box center [344, 352] width 15 height 15
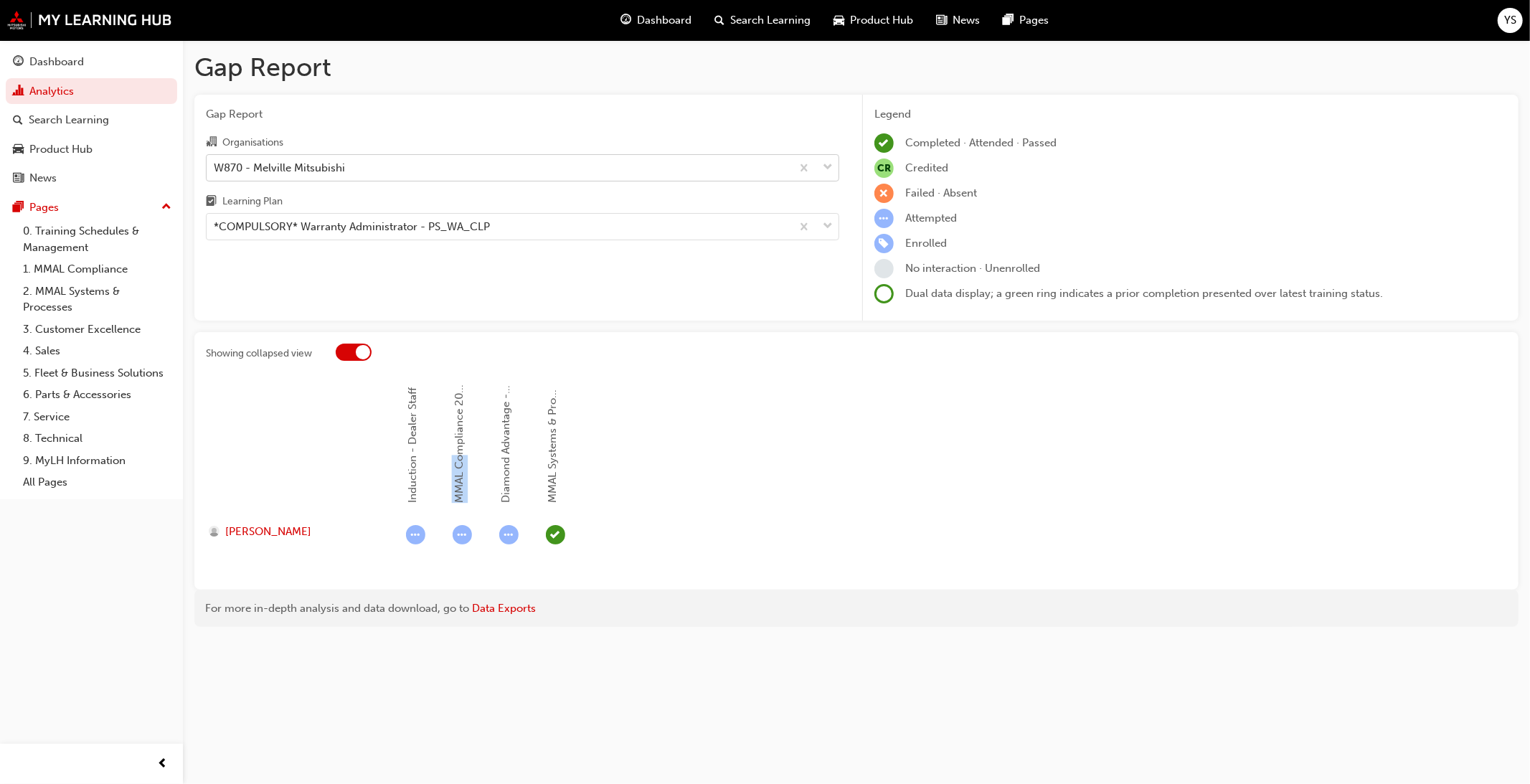
drag, startPoint x: 459, startPoint y: 456, endPoint x: 463, endPoint y: 375, distance: 81.1
click at [463, 375] on div "Showing collapsed view Induction - Dealer Staff MMAL Compliance 2024 Diamond Ad…" at bounding box center [856, 461] width 1324 height 258
click at [349, 354] on div at bounding box center [353, 352] width 35 height 17
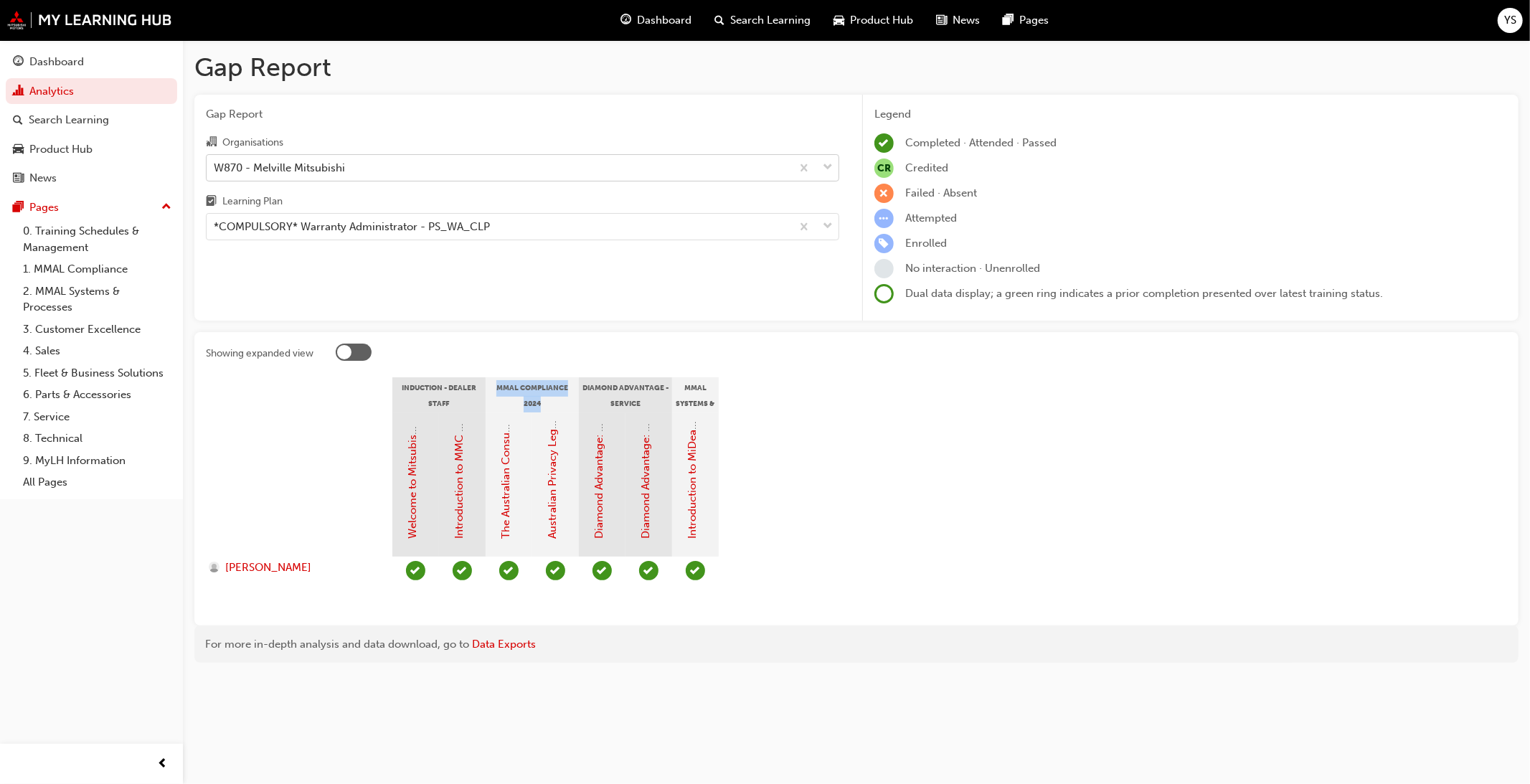
drag, startPoint x: 541, startPoint y: 401, endPoint x: 497, endPoint y: 385, distance: 46.8
click at [497, 385] on div "MMAL Compliance 2024" at bounding box center [532, 394] width 93 height 35
click at [821, 419] on section "Induction - Dealer Staff MMAL Compliance 2024 Diamond Advantage - Service MMAL …" at bounding box center [856, 495] width 1301 height 237
click at [355, 355] on div at bounding box center [353, 352] width 35 height 17
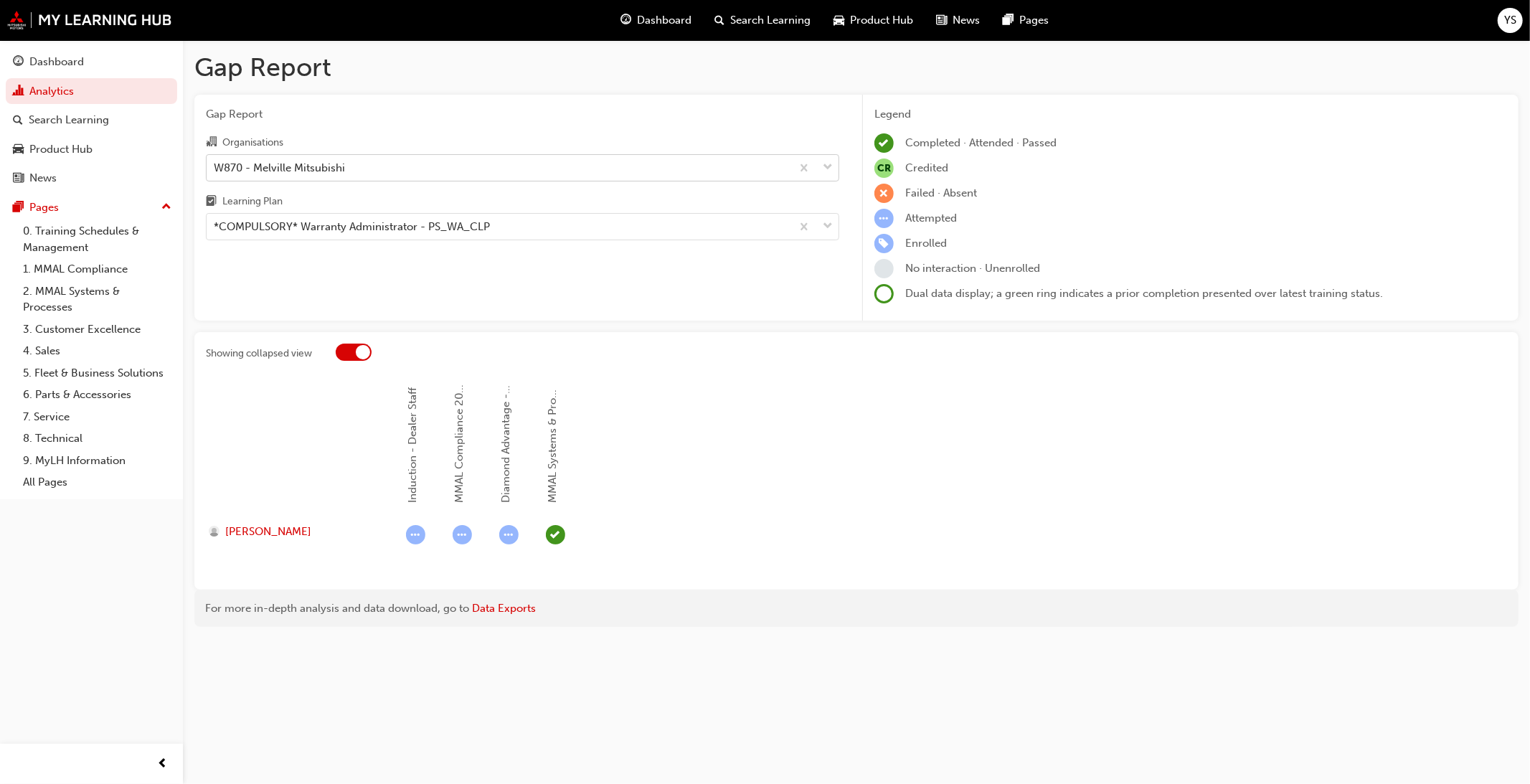
click at [362, 352] on div at bounding box center [362, 352] width 15 height 15
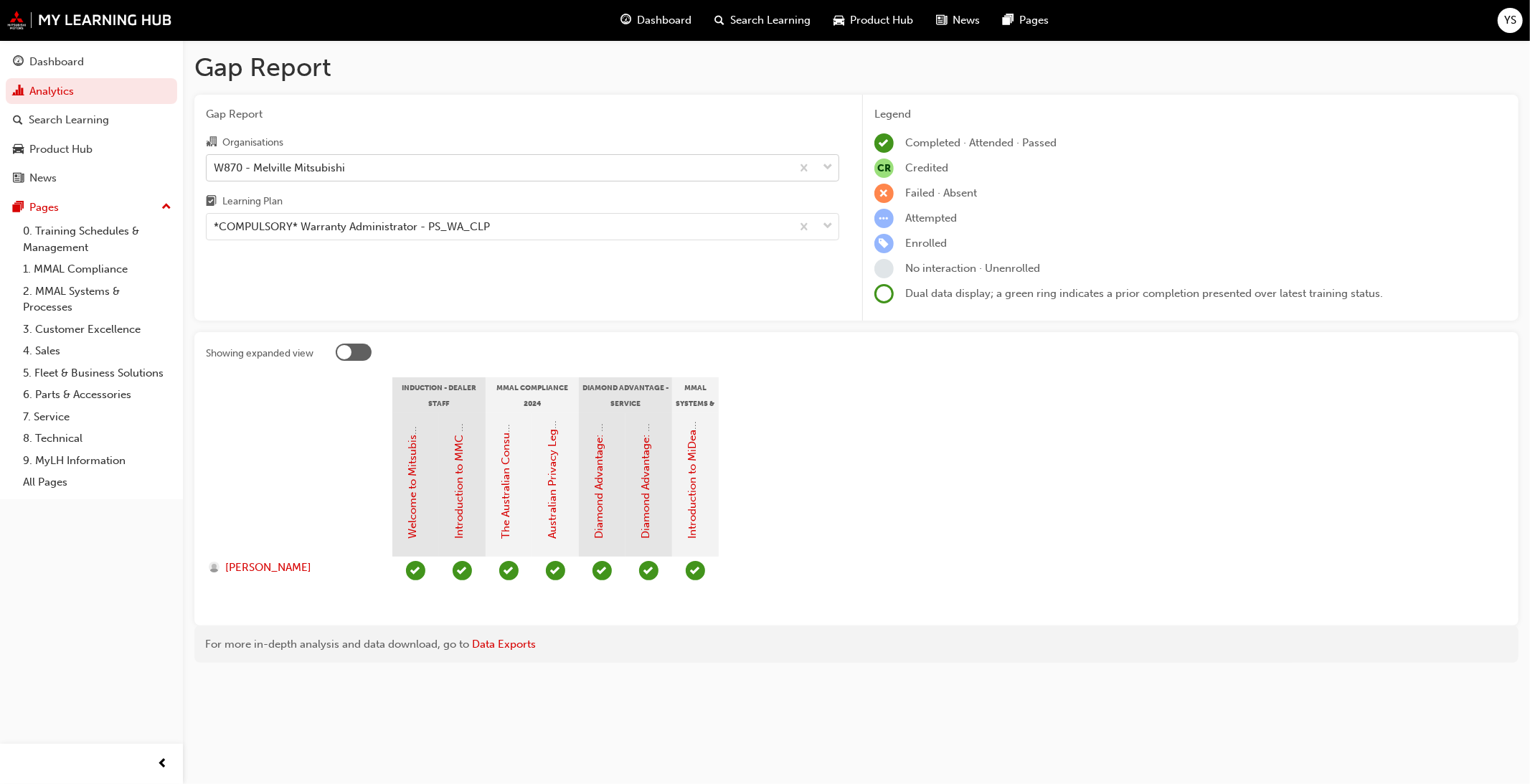
click at [368, 347] on div at bounding box center [353, 352] width 35 height 17
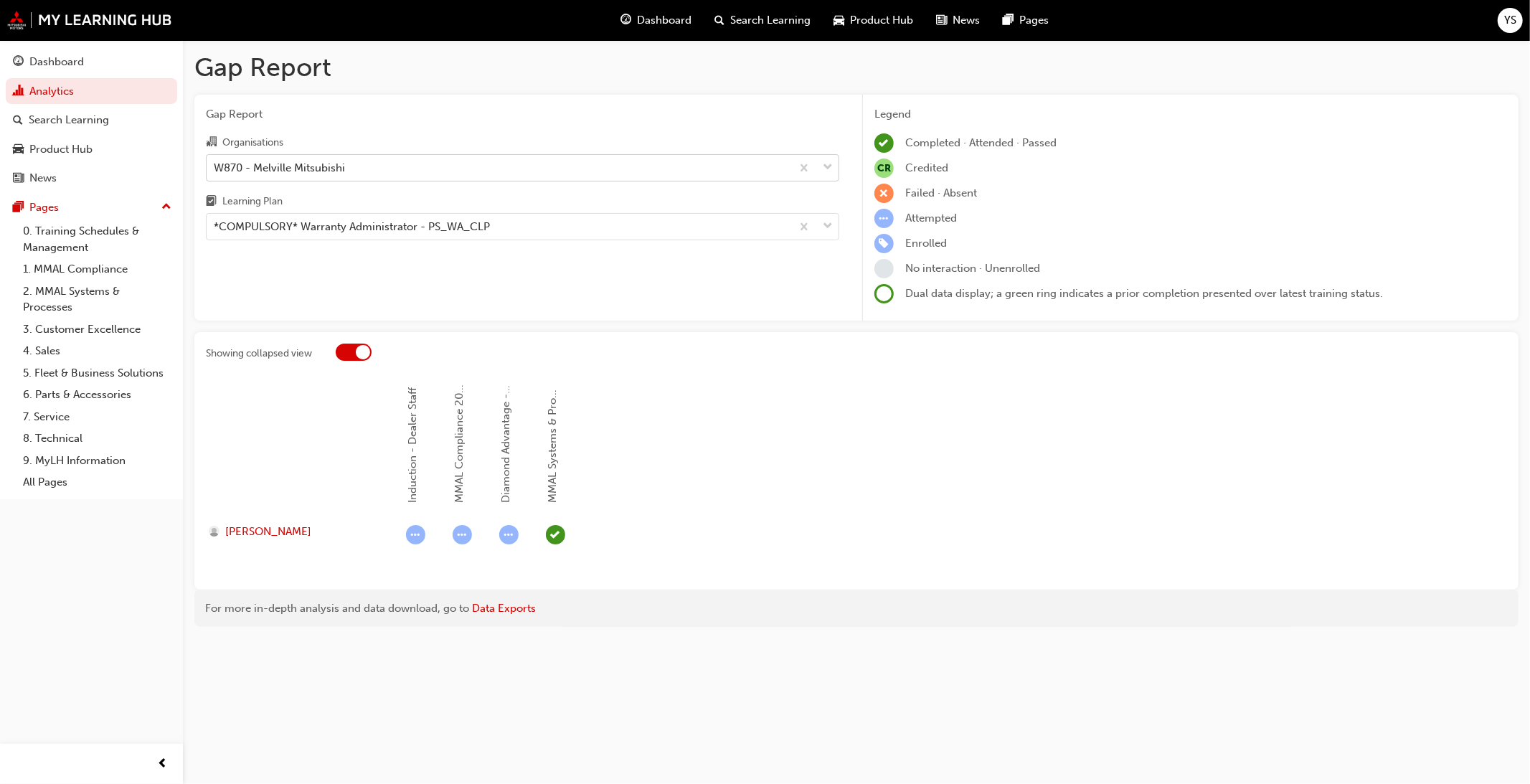
click at [362, 351] on div at bounding box center [362, 352] width 15 height 15
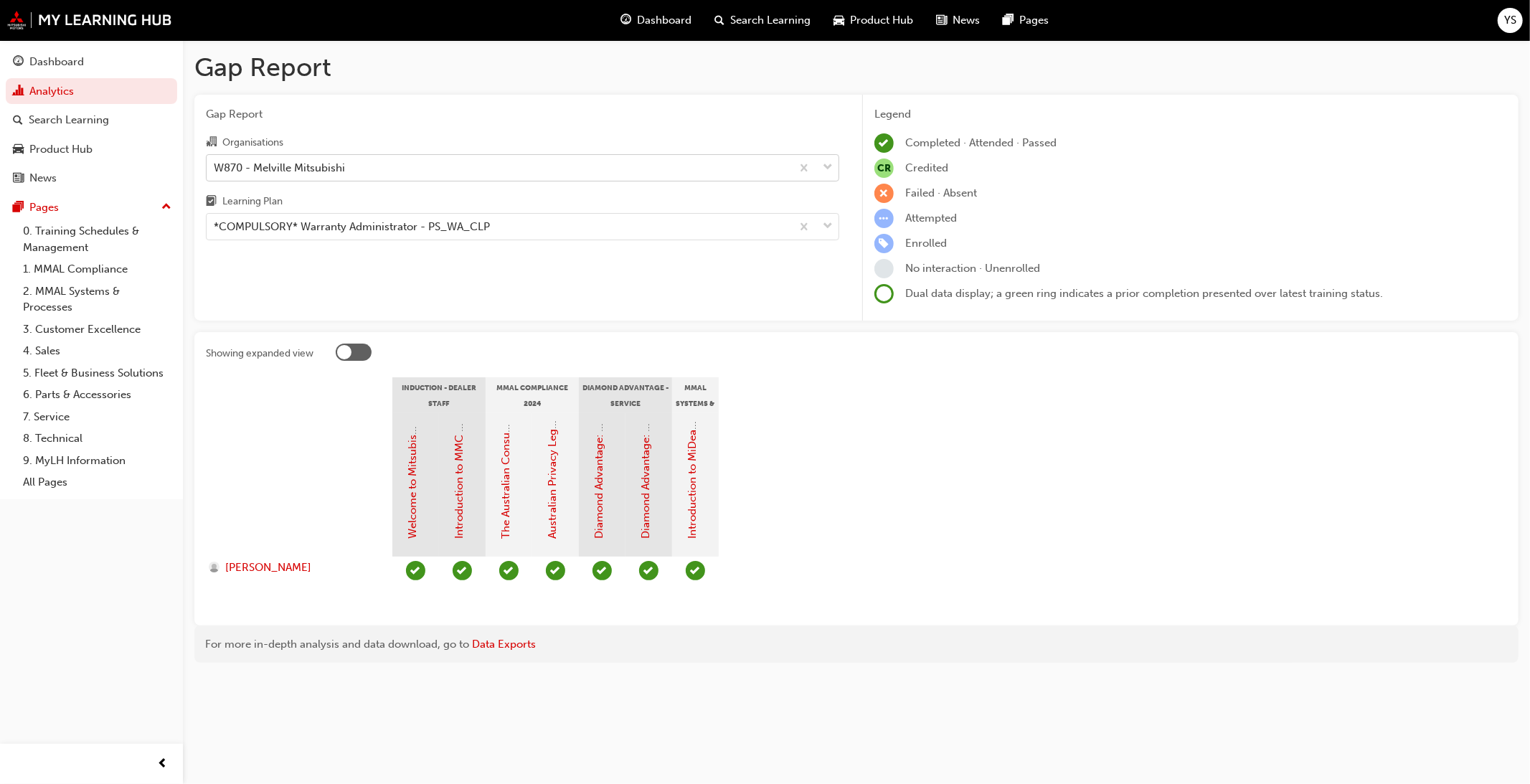
click at [362, 351] on div at bounding box center [353, 352] width 35 height 17
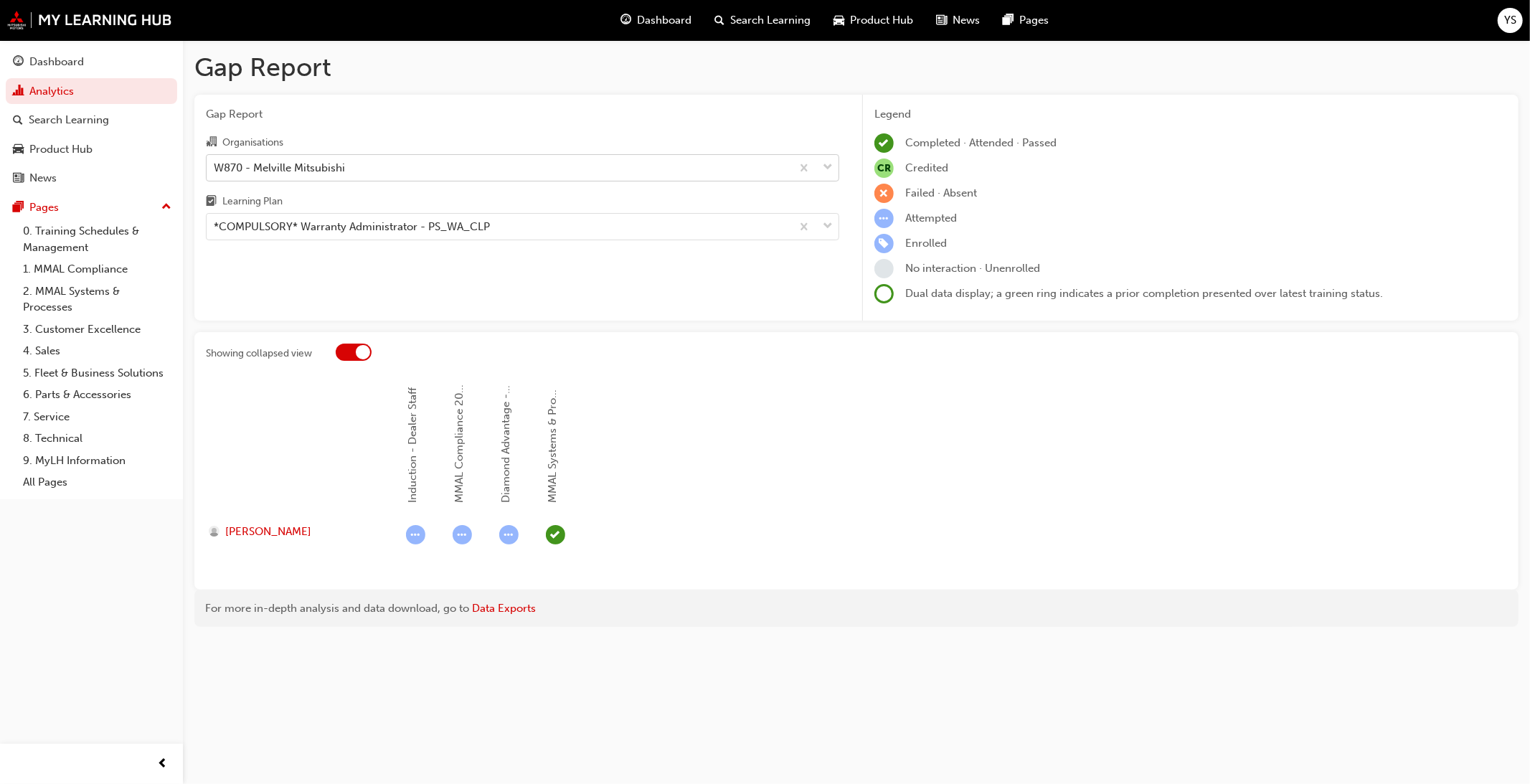
click at [362, 351] on div at bounding box center [362, 352] width 15 height 15
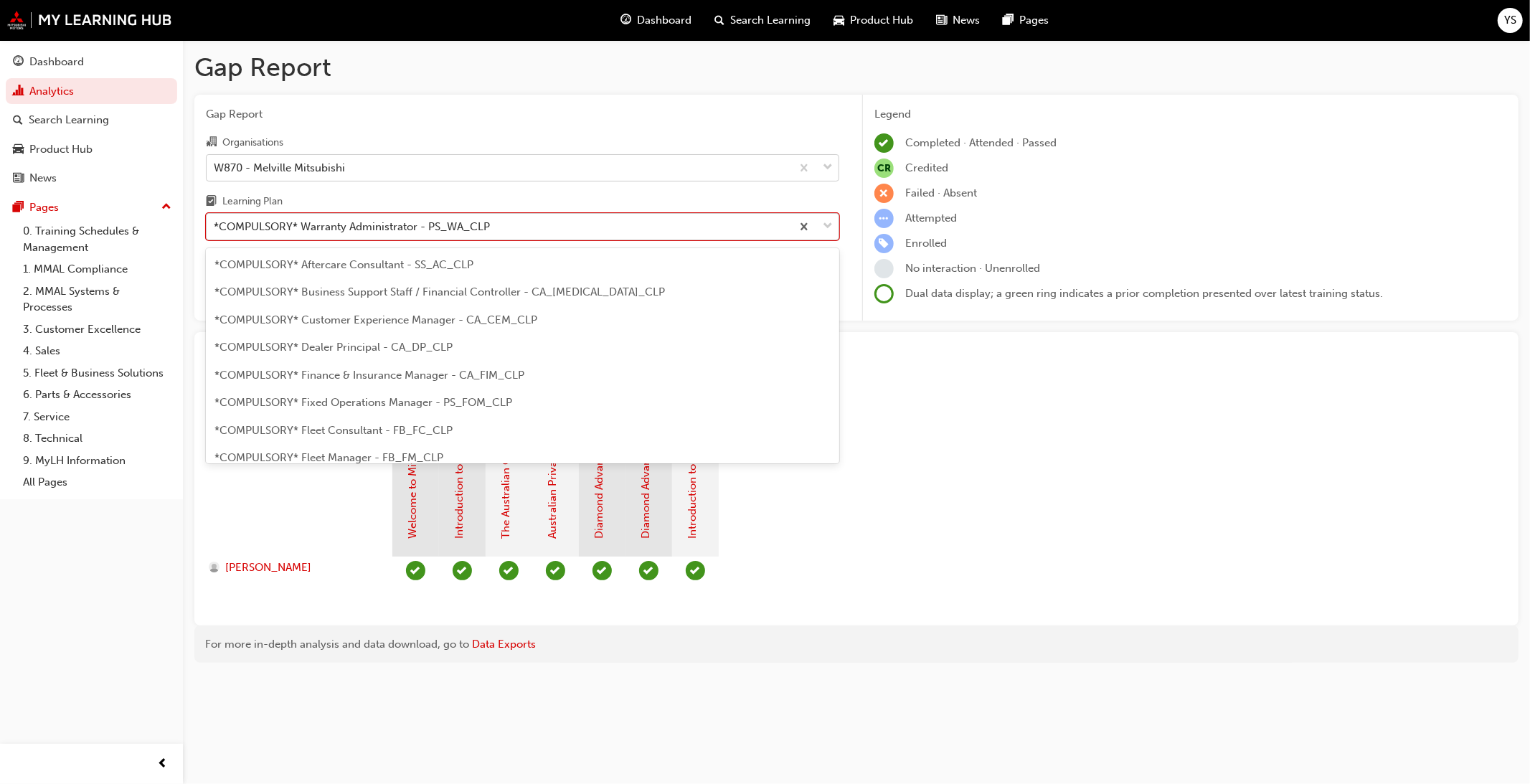
click at [402, 235] on div "*COMPULSORY* Warranty Administrator - PS_WA_CLP" at bounding box center [351, 226] width 276 height 16
click at [215, 233] on input "Learning Plan option *COMPULSORY* Warranty Administrator - PS_WA_CLP, selected.…" at bounding box center [214, 226] width 2 height 12
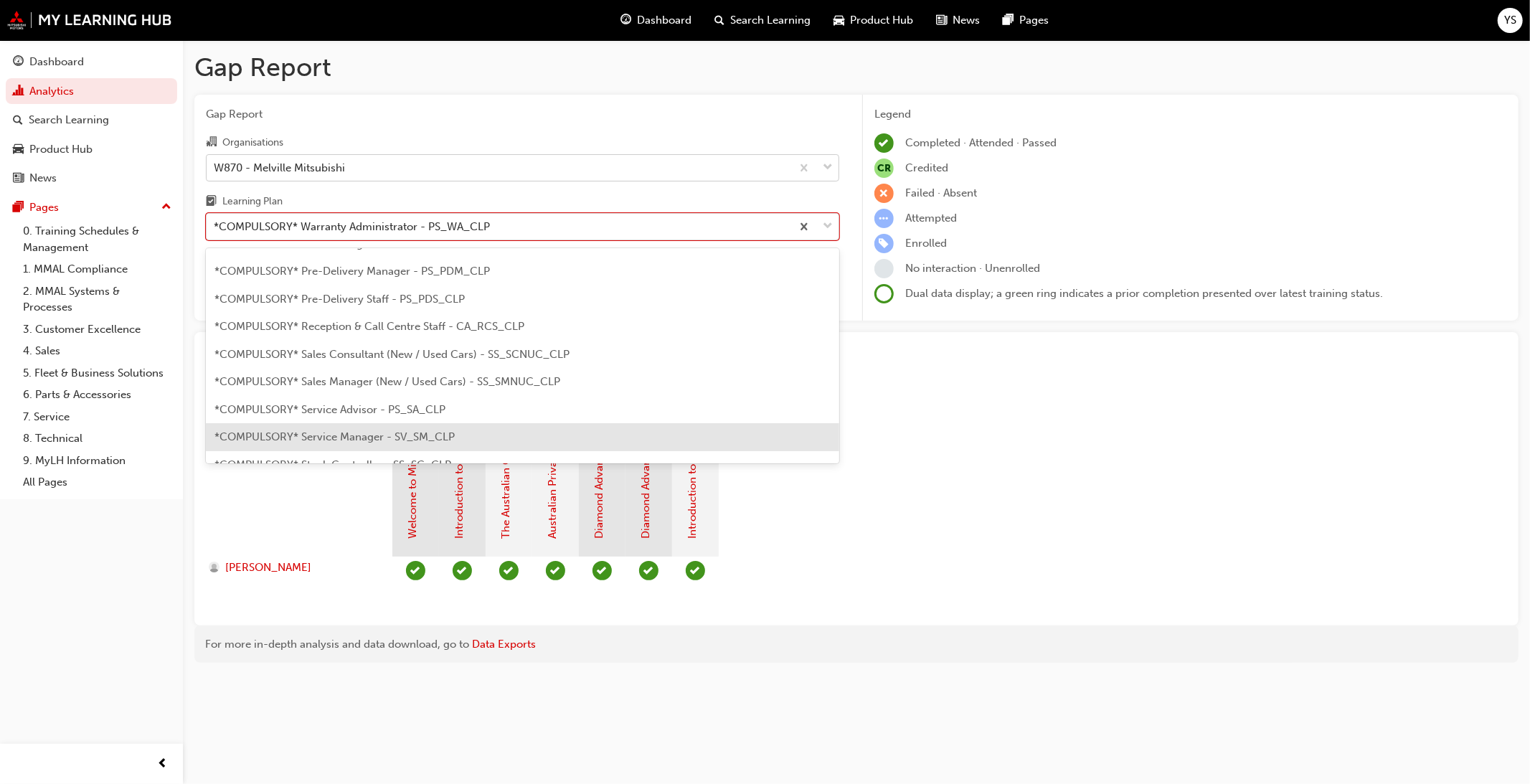
scroll to position [351, 0]
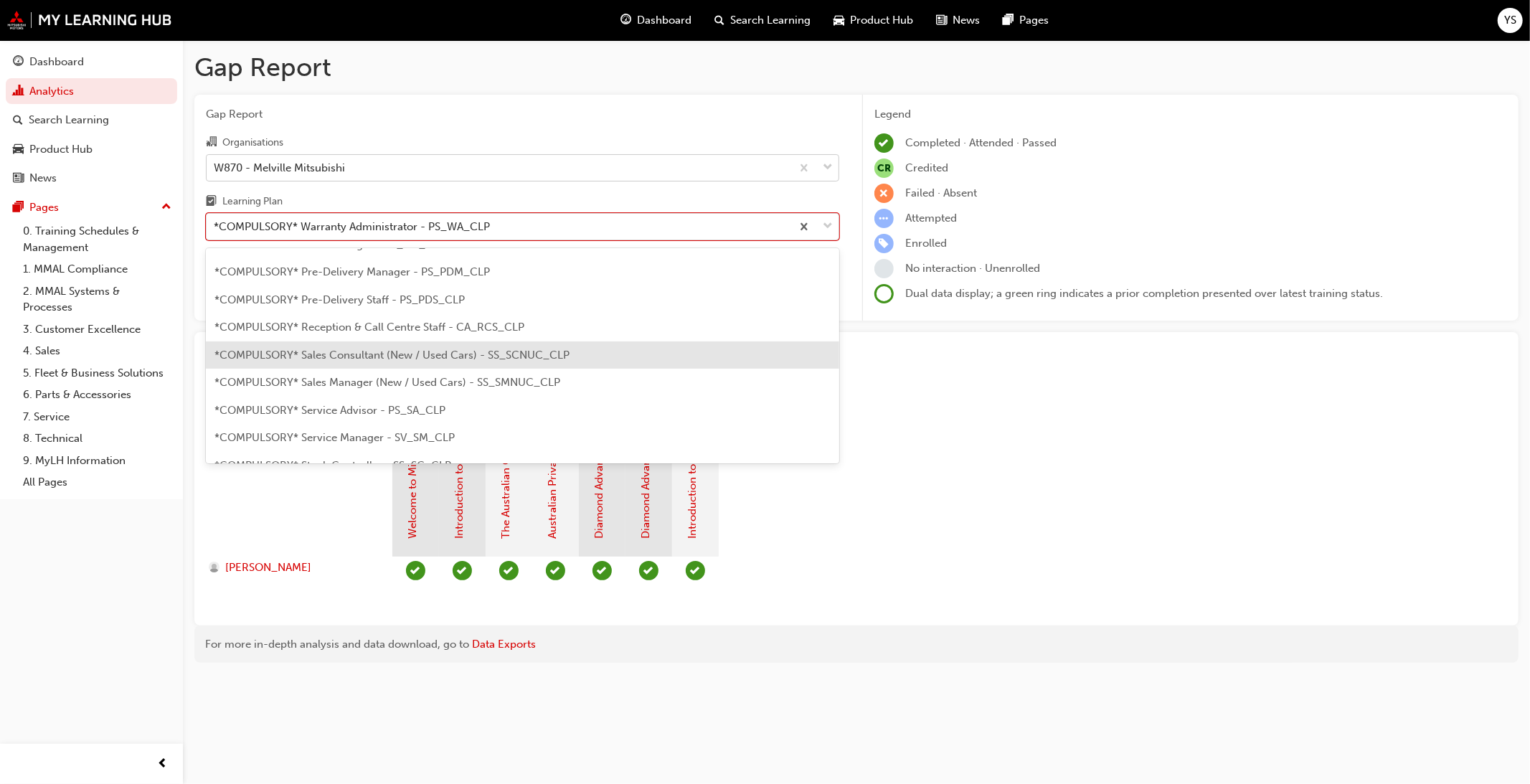
click at [420, 360] on span "*COMPULSORY* Sales Consultant (New / Used Cars) - SS_SCNUC_CLP" at bounding box center [392, 354] width 355 height 13
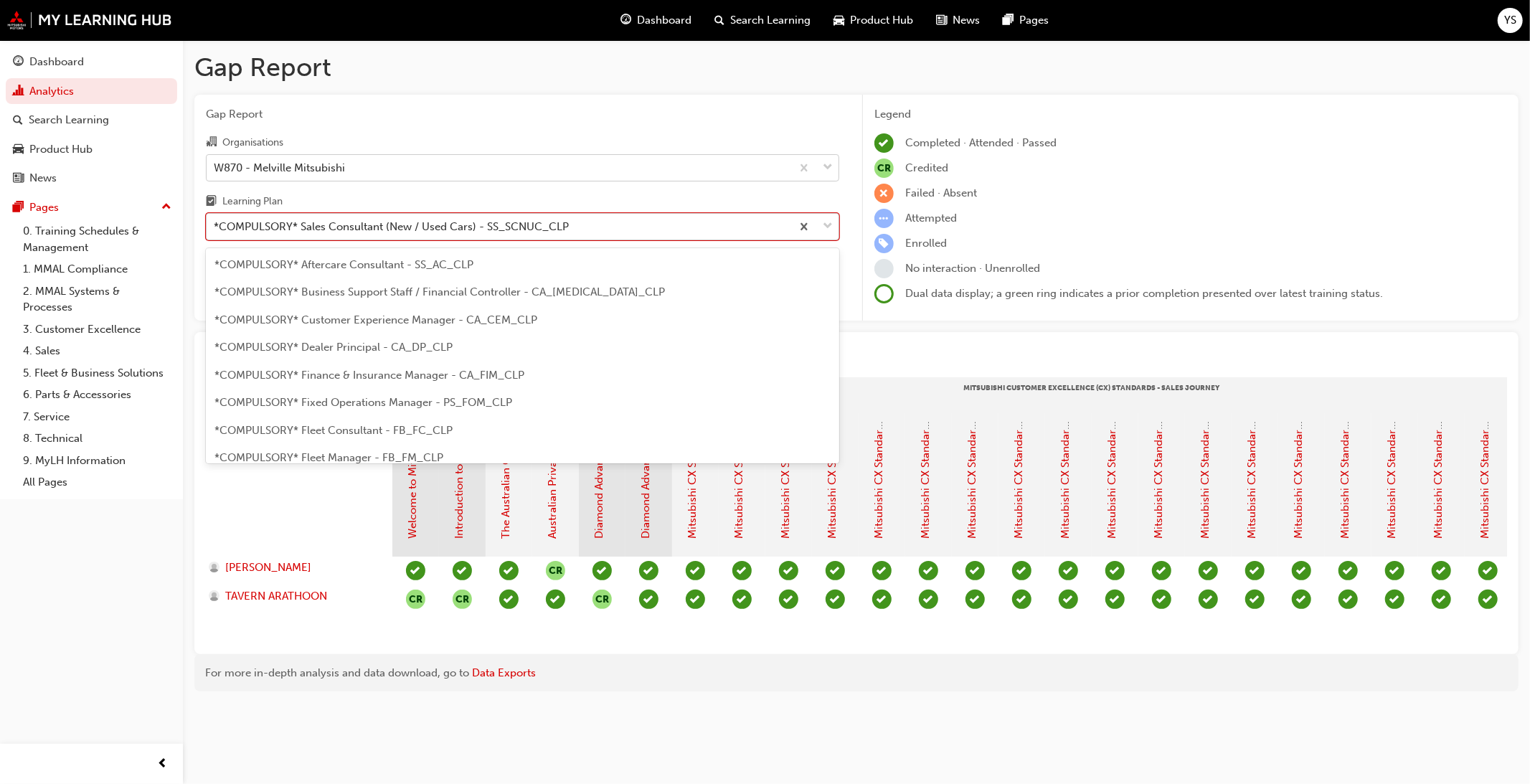
click at [340, 220] on div "*COMPULSORY* Sales Consultant (New / Used Cars) - SS_SCNUC_CLP" at bounding box center [391, 226] width 355 height 16
click at [215, 220] on input "Learning Plan option *COMPULSORY* Sales Consultant (New / Used Cars) - SS_SCNUC…" at bounding box center [214, 226] width 2 height 12
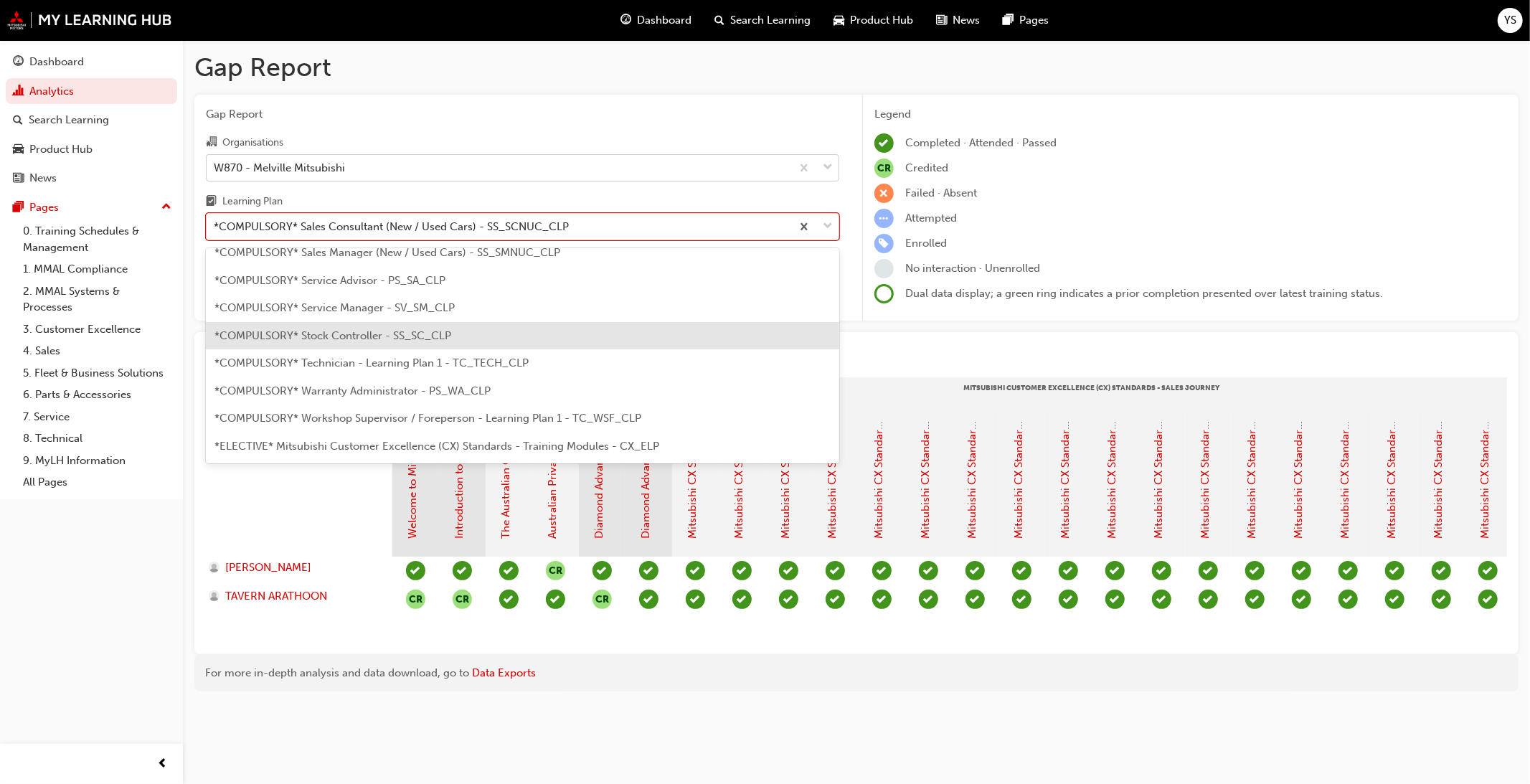
scroll to position [505, 0]
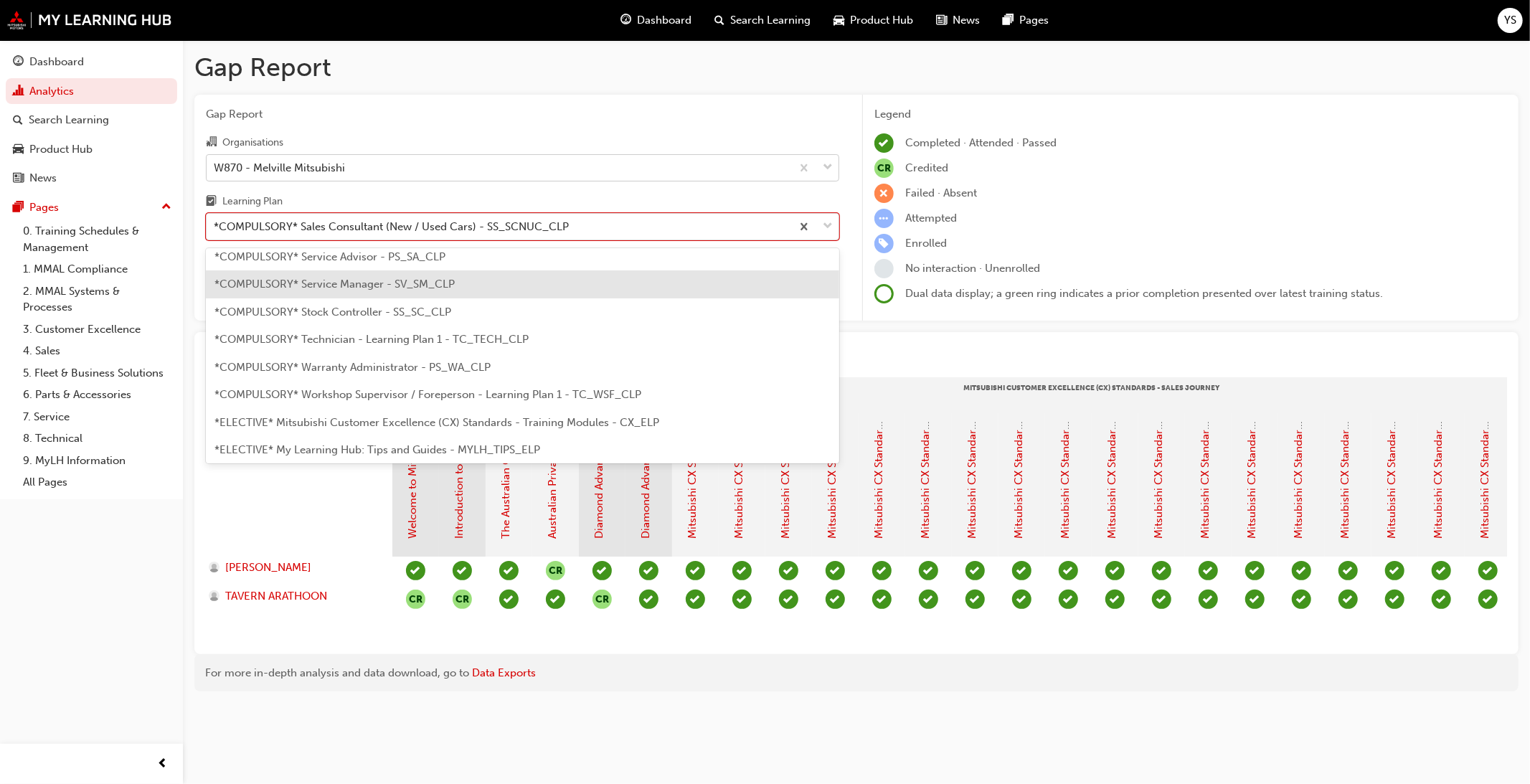
click at [388, 288] on span "*COMPULSORY* Service Manager - SV_SM_CLP" at bounding box center [335, 284] width 240 height 13
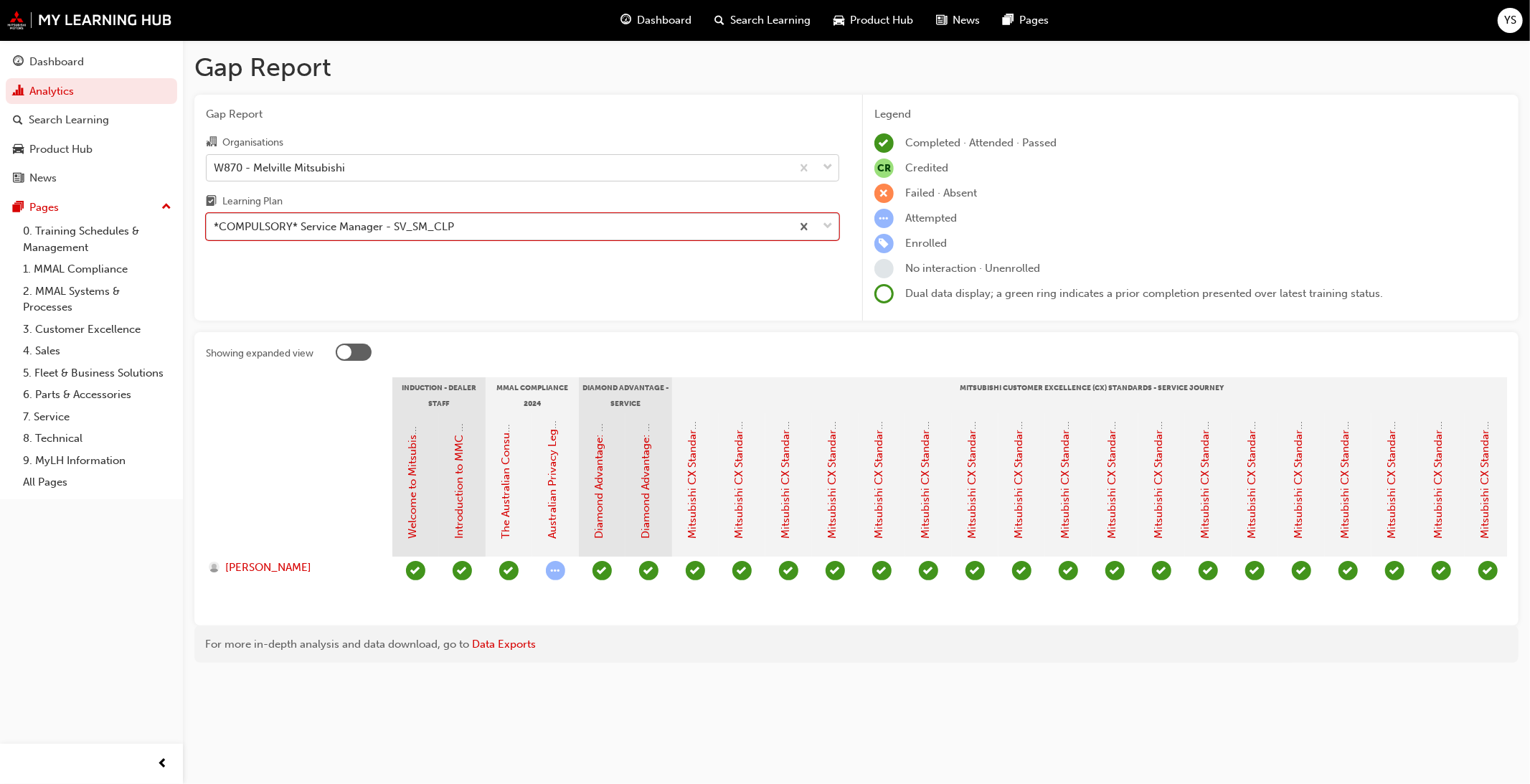
click at [403, 235] on div "*COMPULSORY* Service Manager - SV_SM_CLP" at bounding box center [334, 226] width 240 height 16
click at [215, 233] on input "Learning Plan option *COMPULSORY* Service Manager - SV_SM_CLP, selected. 0 resu…" at bounding box center [214, 226] width 2 height 12
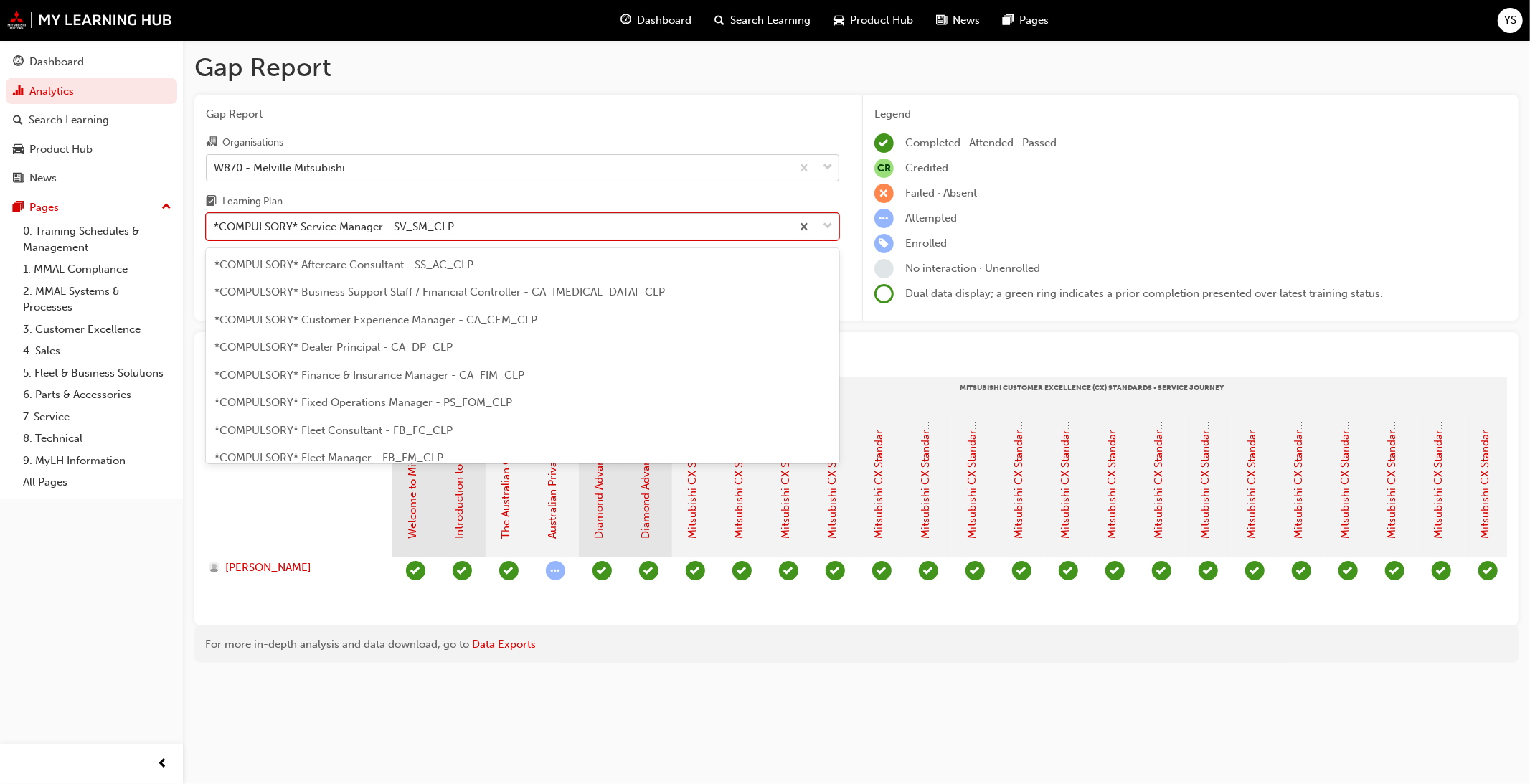
scroll to position [347, 0]
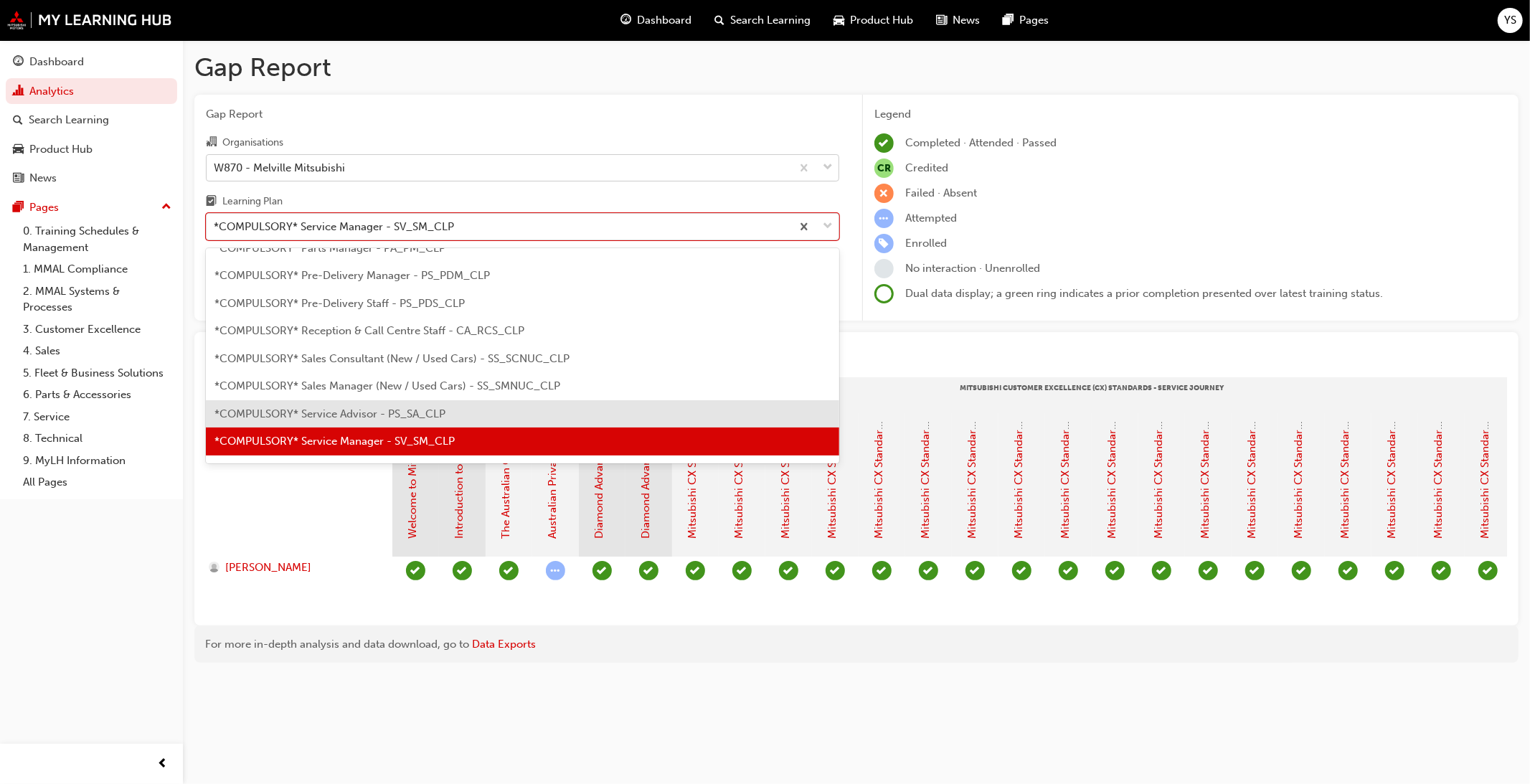
click at [401, 407] on span "*COMPULSORY* Service Advisor - PS_SA_CLP" at bounding box center [330, 413] width 231 height 13
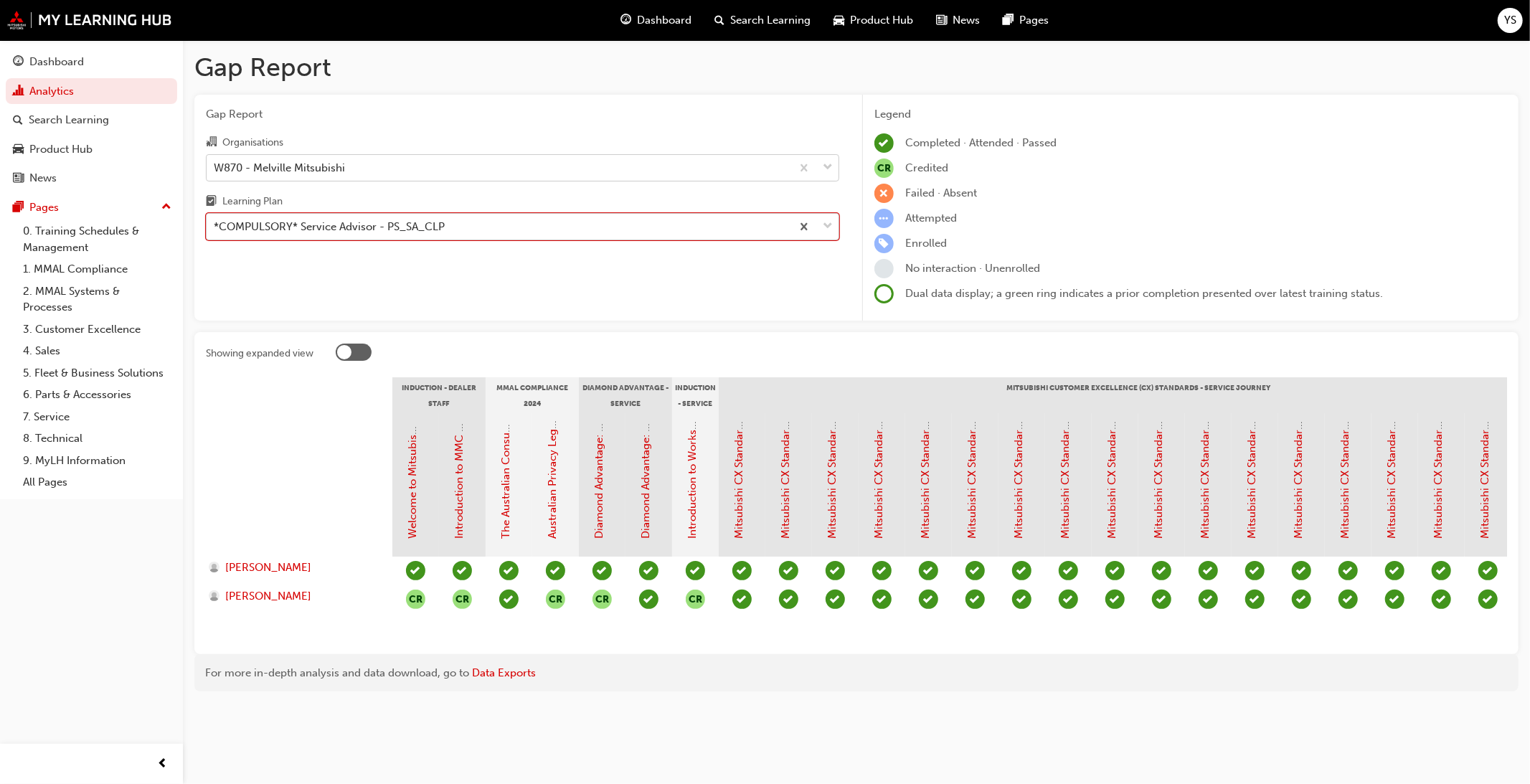
click at [411, 238] on div "*COMPULSORY* Service Advisor - PS_SA_CLP" at bounding box center [499, 226] width 585 height 25
click at [215, 233] on input "Learning Plan option *COMPULSORY* Service Advisor - PS_SA_CLP, selected. 0 resu…" at bounding box center [214, 226] width 2 height 12
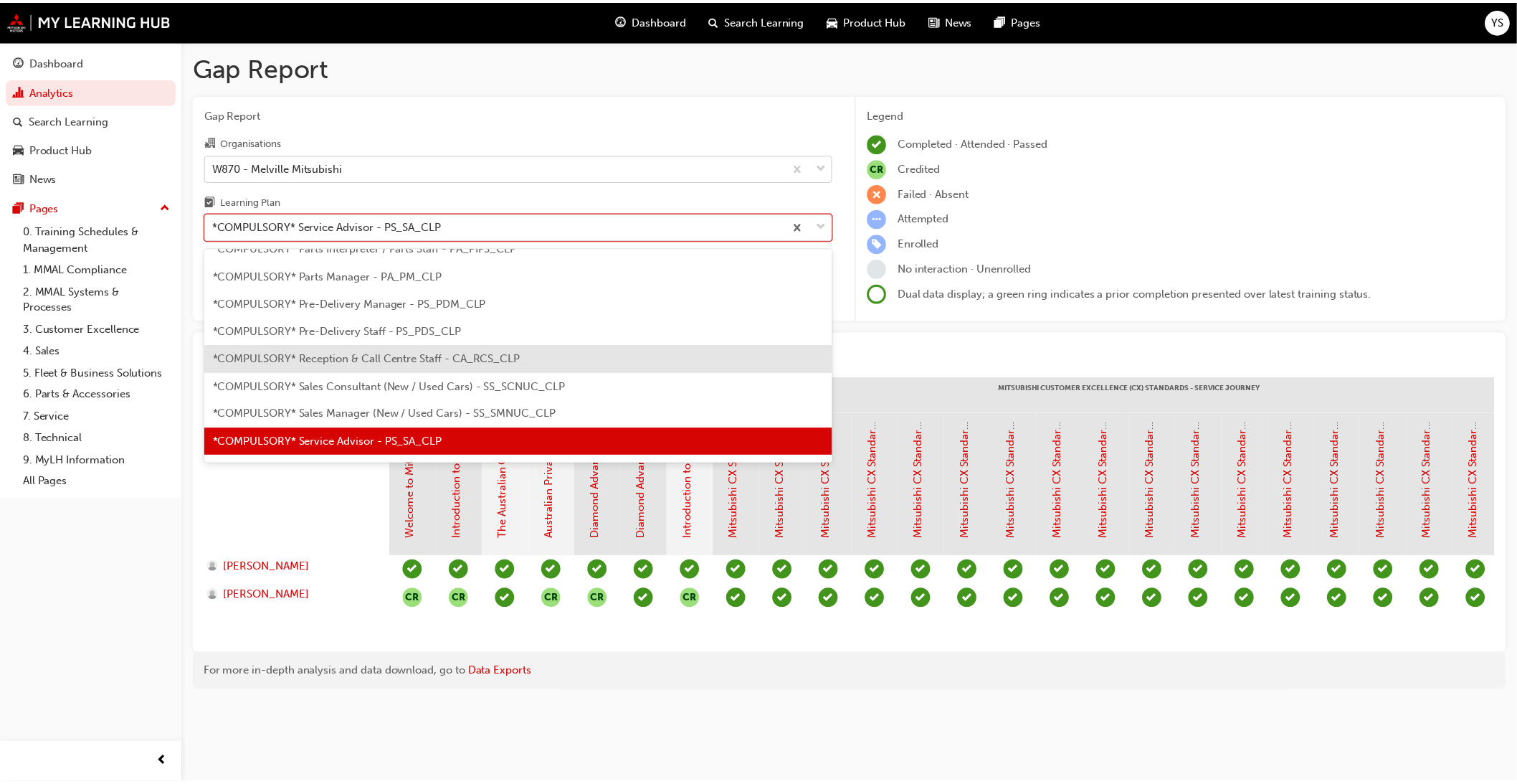
scroll to position [399, 0]
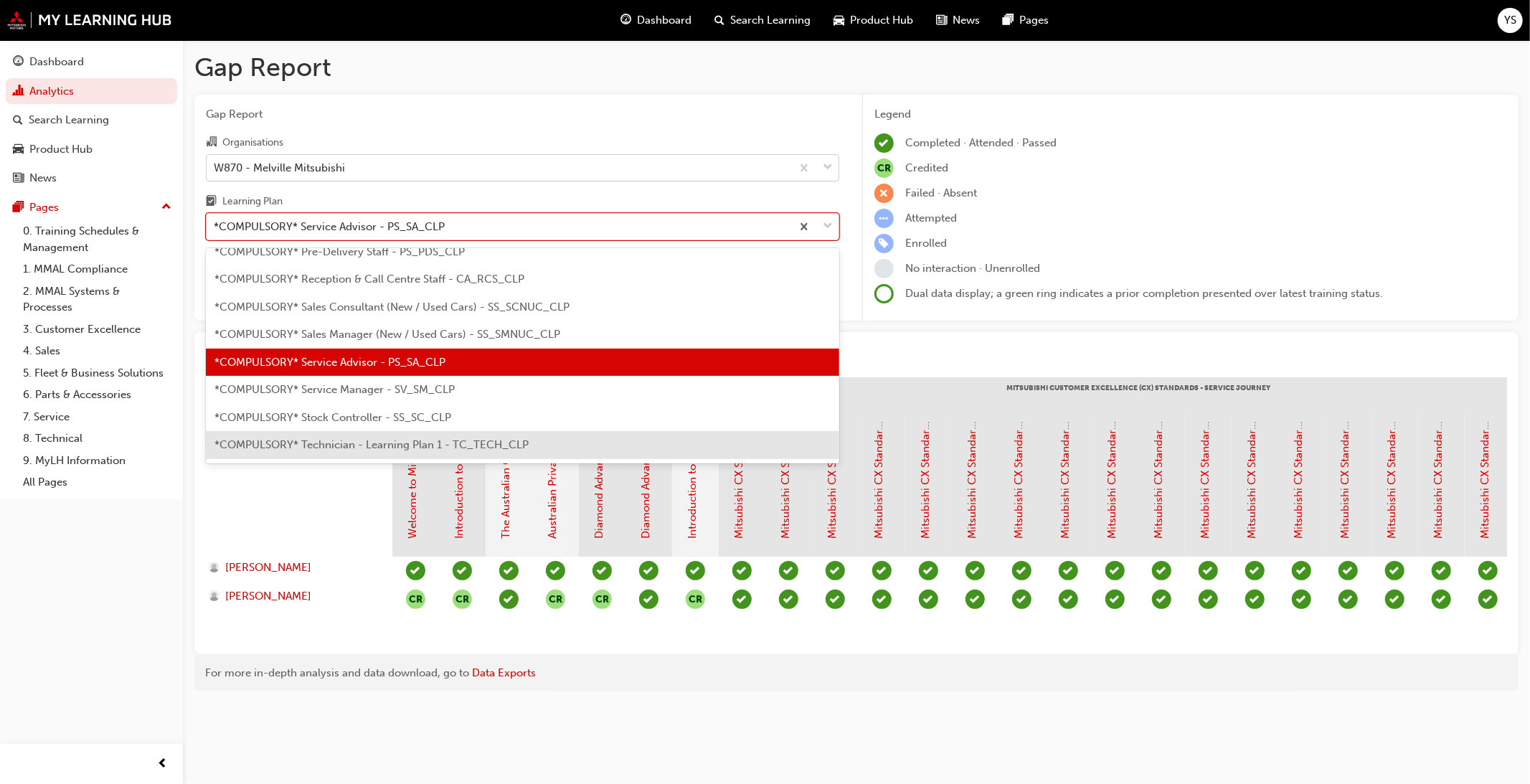
click at [393, 442] on span "*COMPULSORY* Technician - Learning Plan 1 - TC_TECH_CLP" at bounding box center [371, 444] width 314 height 13
